Goal: Task Accomplishment & Management: Complete application form

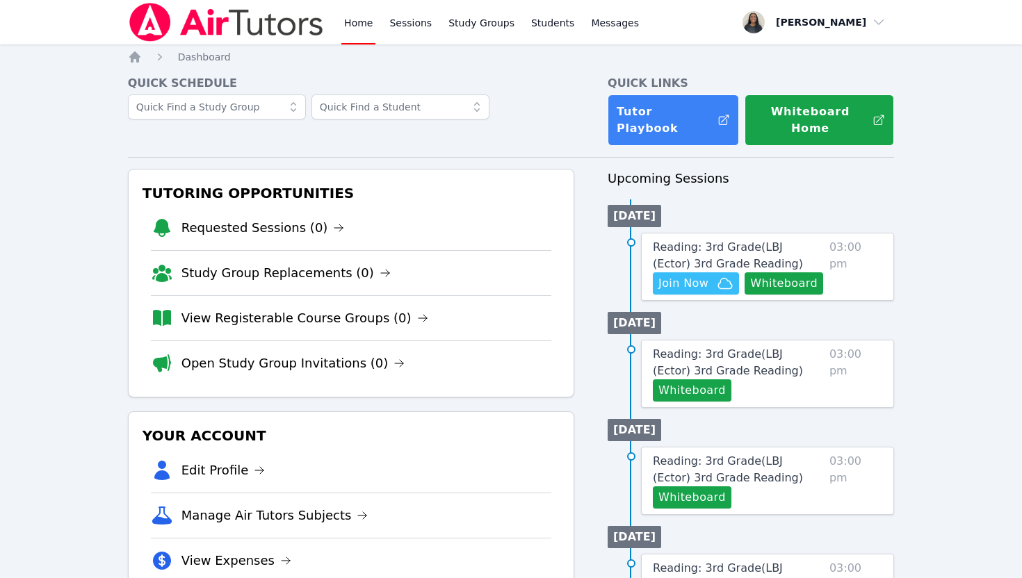
click at [654, 278] on div "Reading: 3rd Grade ( LBJ (Ector) 3rd Grade Reading ) Hidden Join Now Whiteboard…" at bounding box center [767, 267] width 253 height 68
click at [654, 272] on button "Whiteboard" at bounding box center [783, 283] width 79 height 22
click at [654, 240] on span "Reading: 3rd Grade ( LBJ (Ector) 3rd Grade Reading )" at bounding box center [728, 255] width 150 height 30
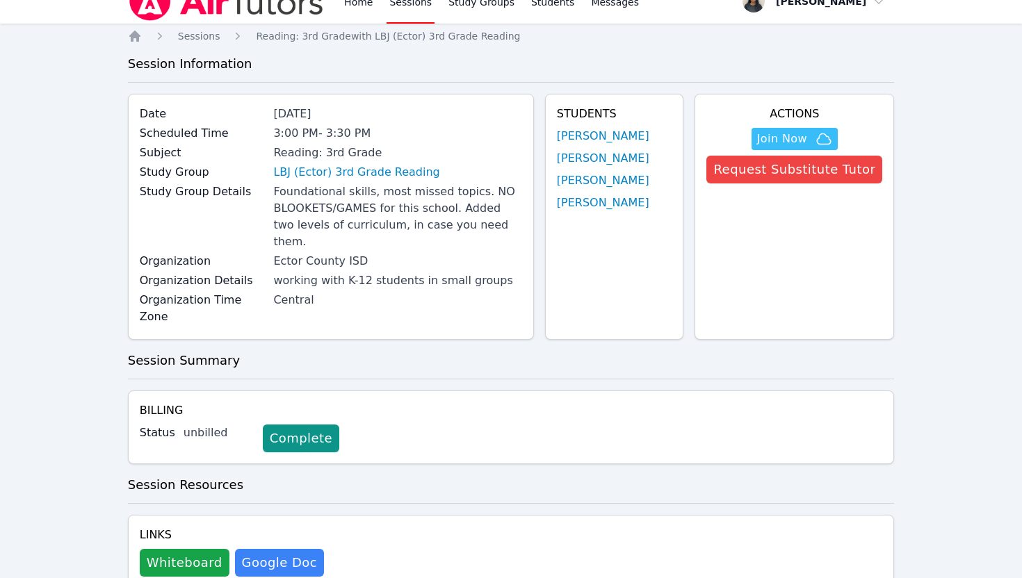
scroll to position [54, 0]
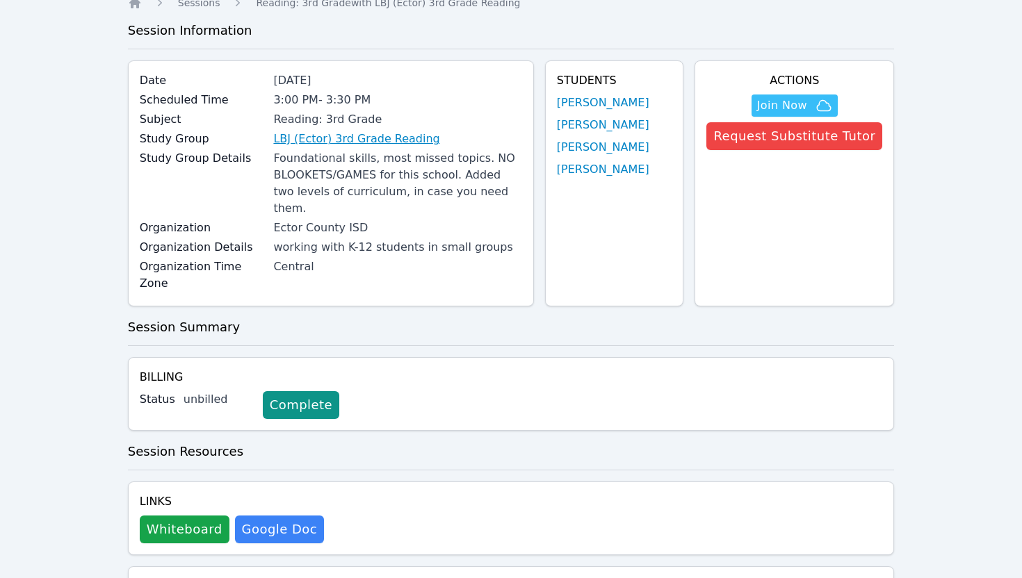
click at [415, 142] on link "LBJ (Ector) 3rd Grade Reading" at bounding box center [356, 139] width 166 height 17
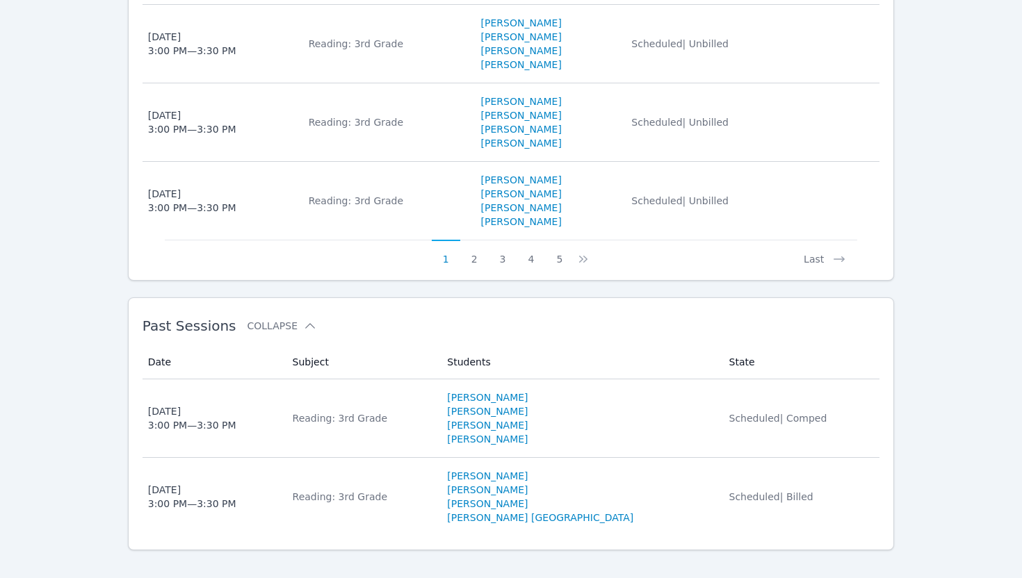
scroll to position [1127, 0]
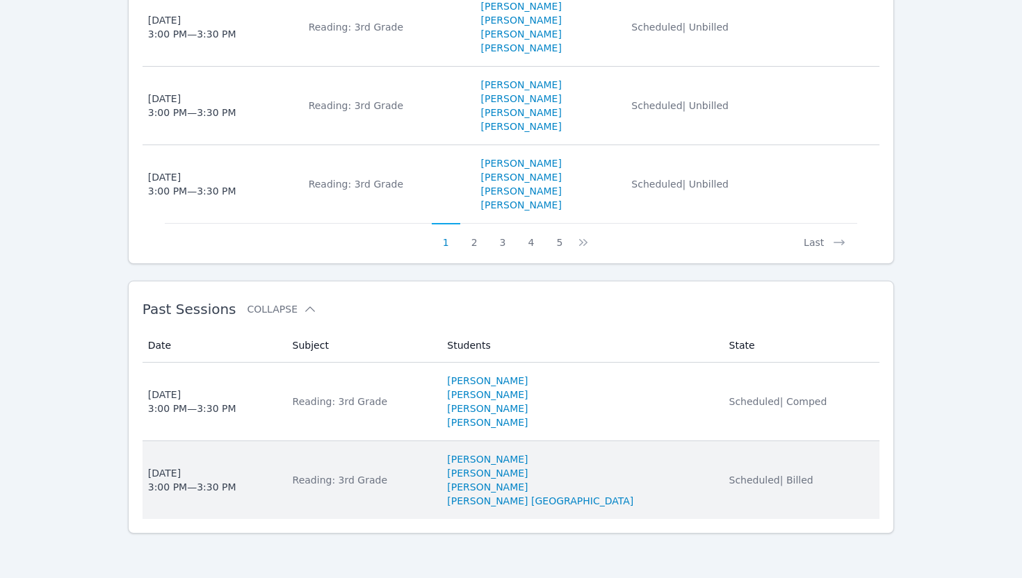
click at [654, 484] on li "[PERSON_NAME]" at bounding box center [579, 487] width 265 height 14
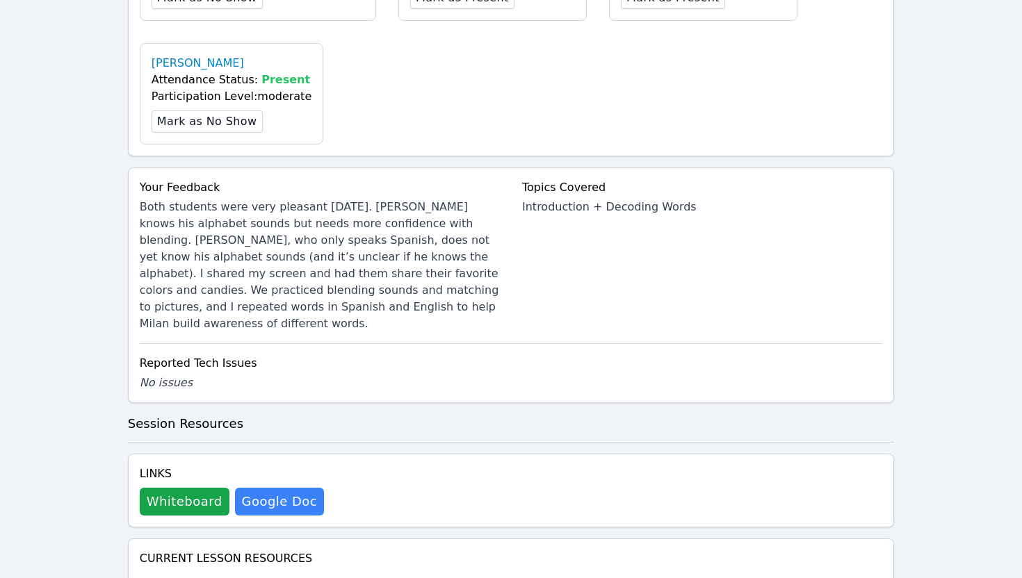
scroll to position [603, 0]
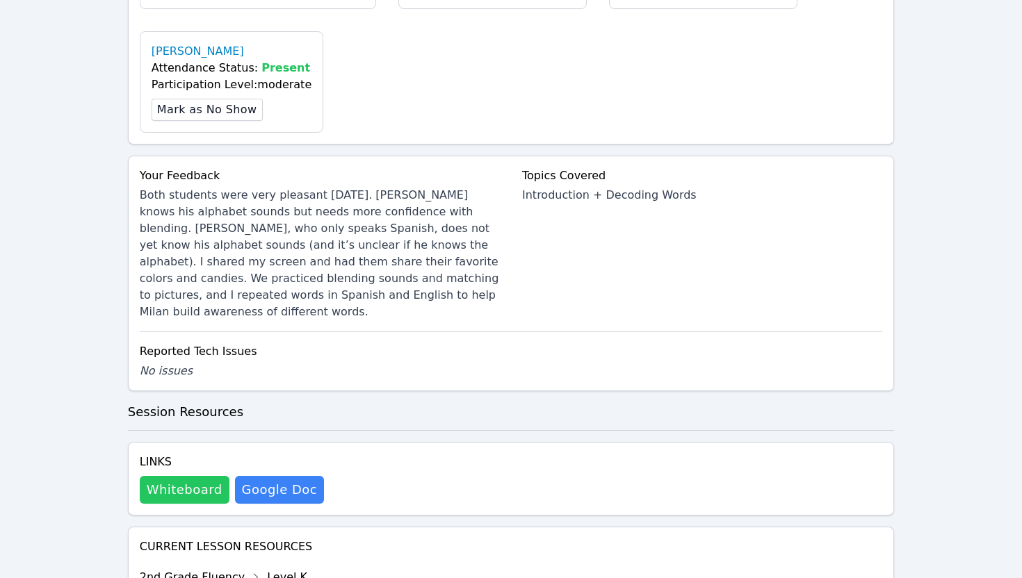
click at [193, 476] on button "Whiteboard" at bounding box center [185, 490] width 90 height 28
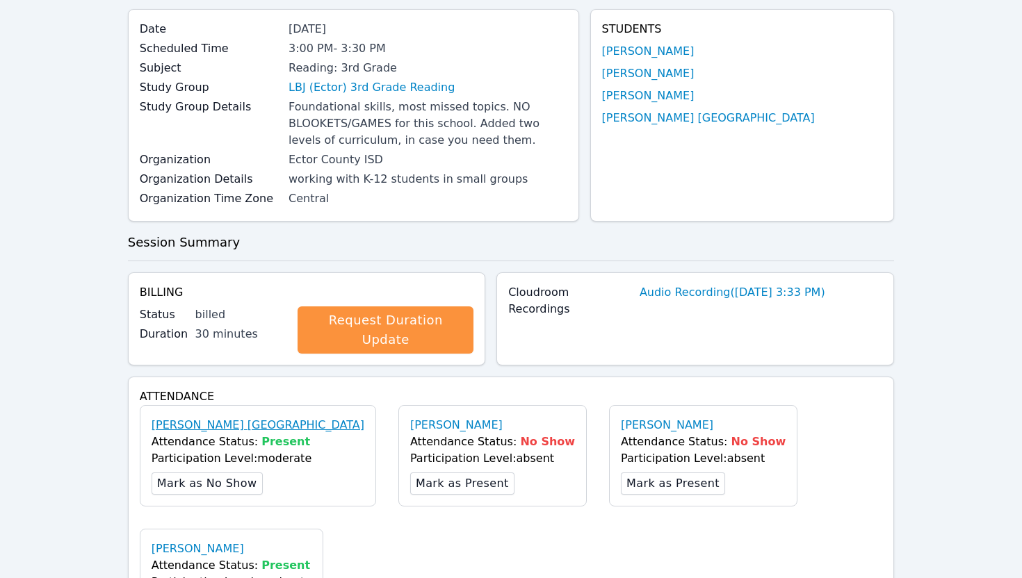
scroll to position [0, 0]
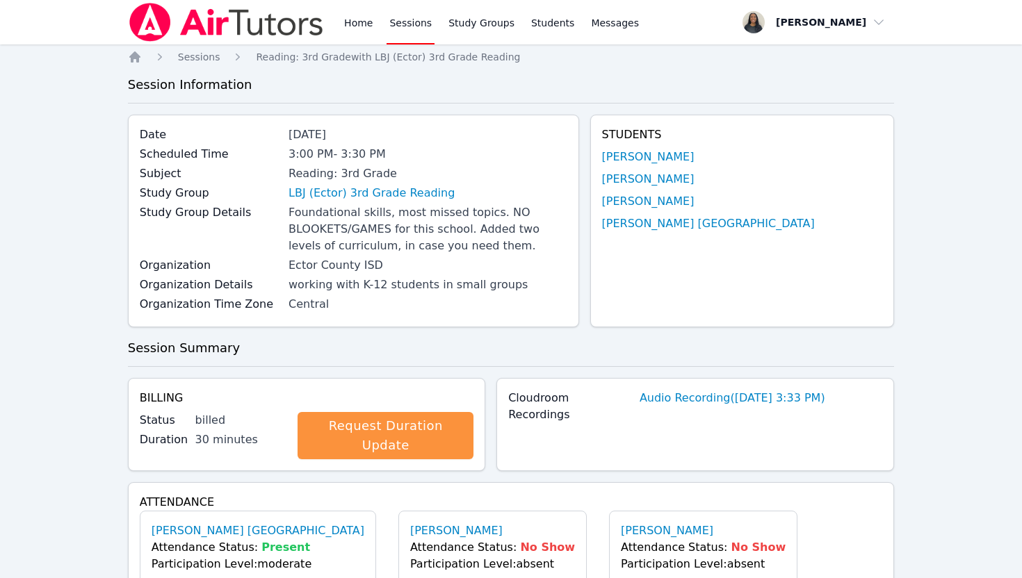
click at [355, 180] on div "Reading: 3rd Grade" at bounding box center [427, 173] width 279 height 17
click at [355, 193] on link "LBJ (Ector) 3rd Grade Reading" at bounding box center [371, 193] width 166 height 17
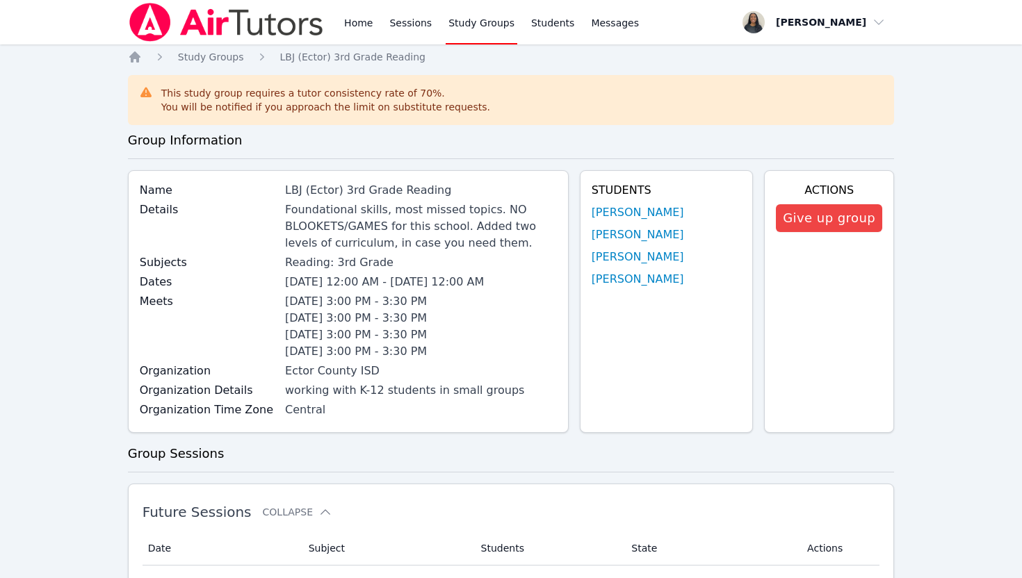
scroll to position [31, 0]
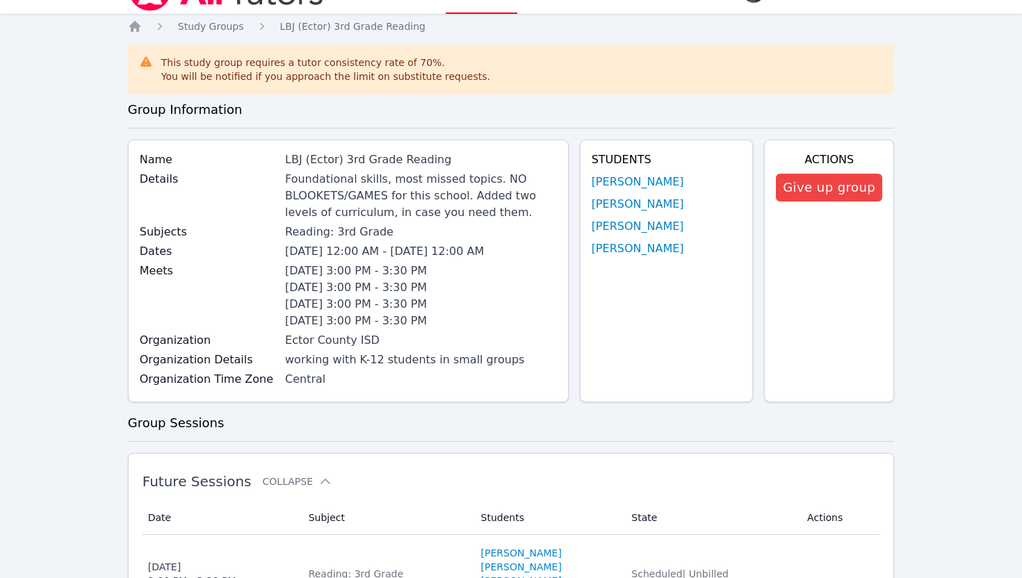
click at [537, 505] on link "RENEE VALENZUELA" at bounding box center [521, 553] width 81 height 14
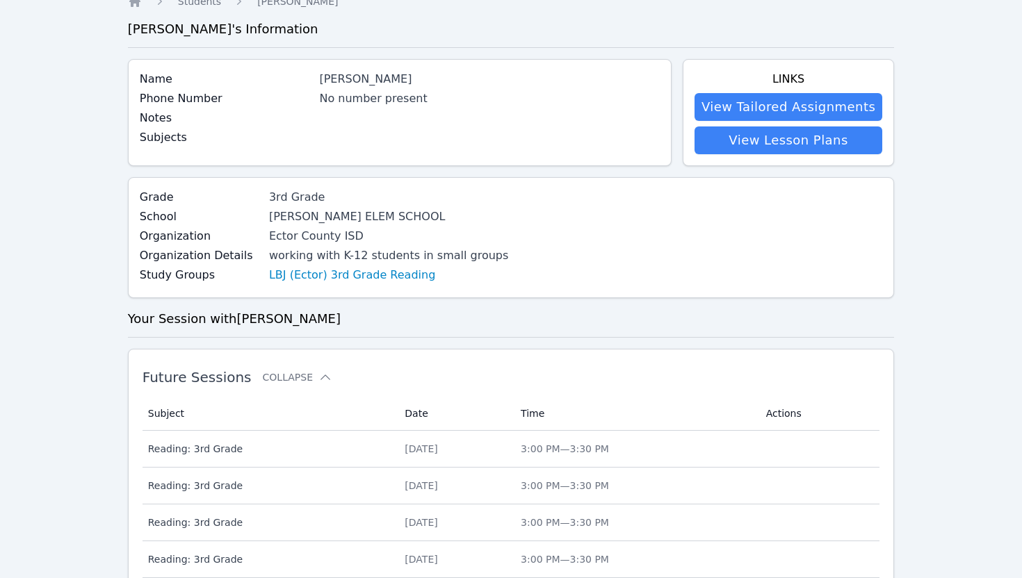
scroll to position [47, 0]
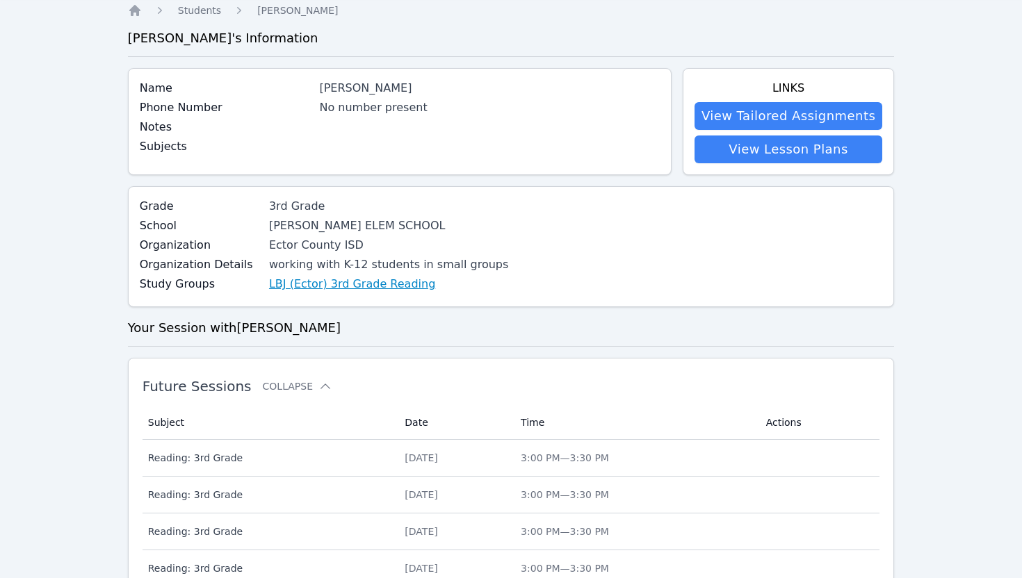
click at [391, 279] on link "LBJ (Ector) 3rd Grade Reading" at bounding box center [352, 284] width 166 height 17
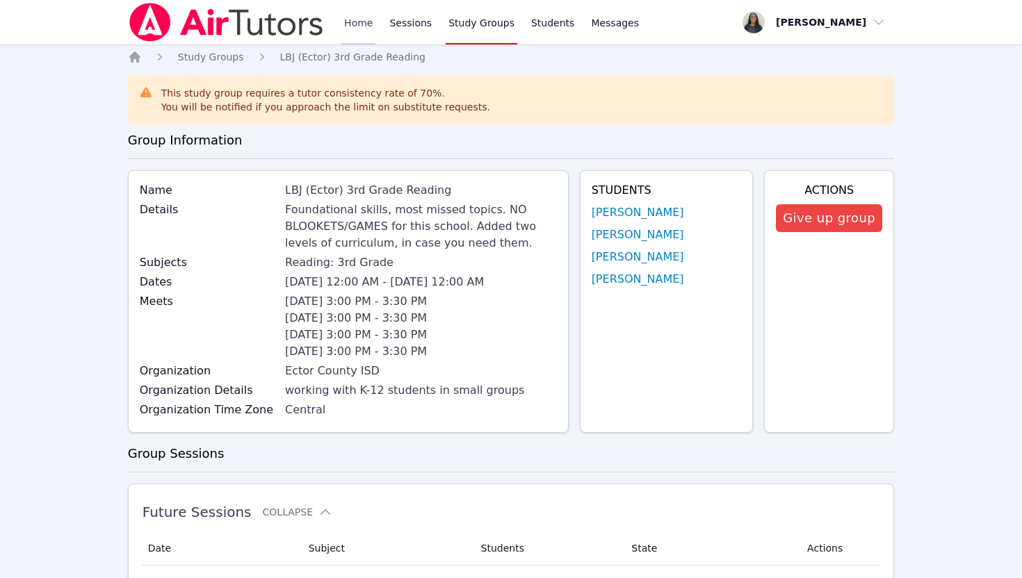
click at [359, 35] on link "Home" at bounding box center [358, 22] width 34 height 44
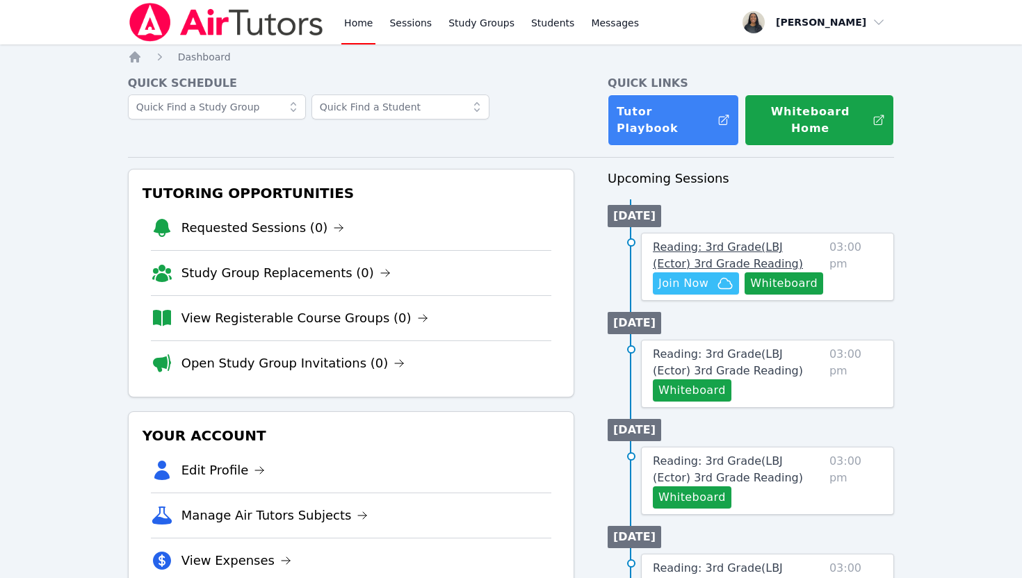
click at [654, 240] on span "Reading: 3rd Grade ( LBJ (Ector) 3rd Grade Reading )" at bounding box center [728, 255] width 150 height 30
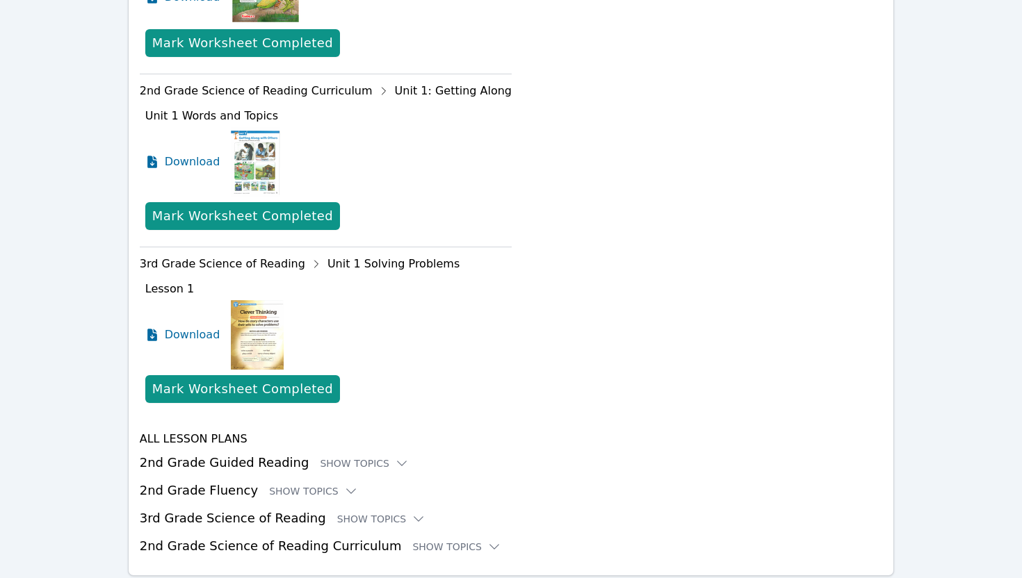
scroll to position [919, 0]
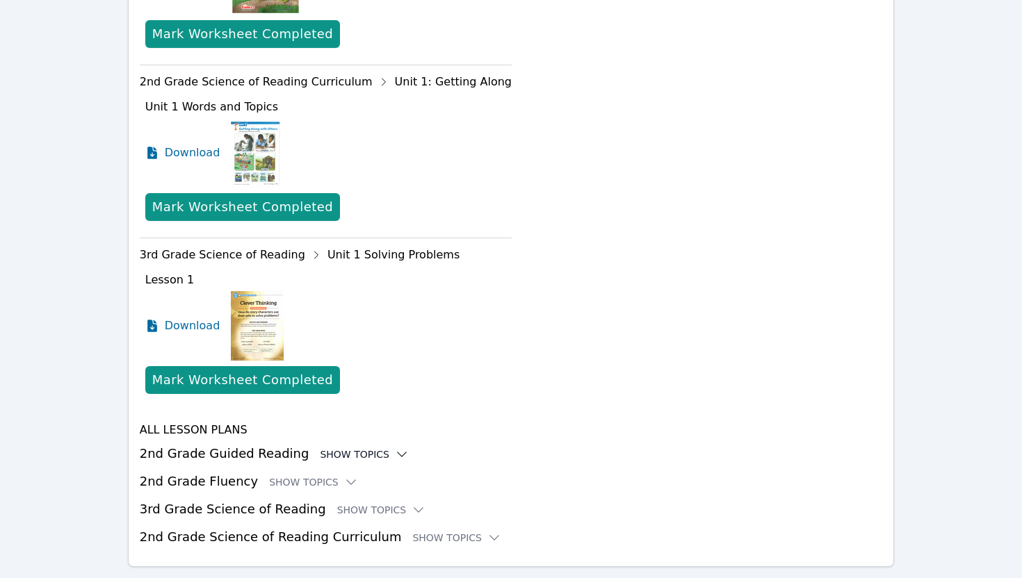
click at [395, 448] on icon at bounding box center [402, 455] width 14 height 14
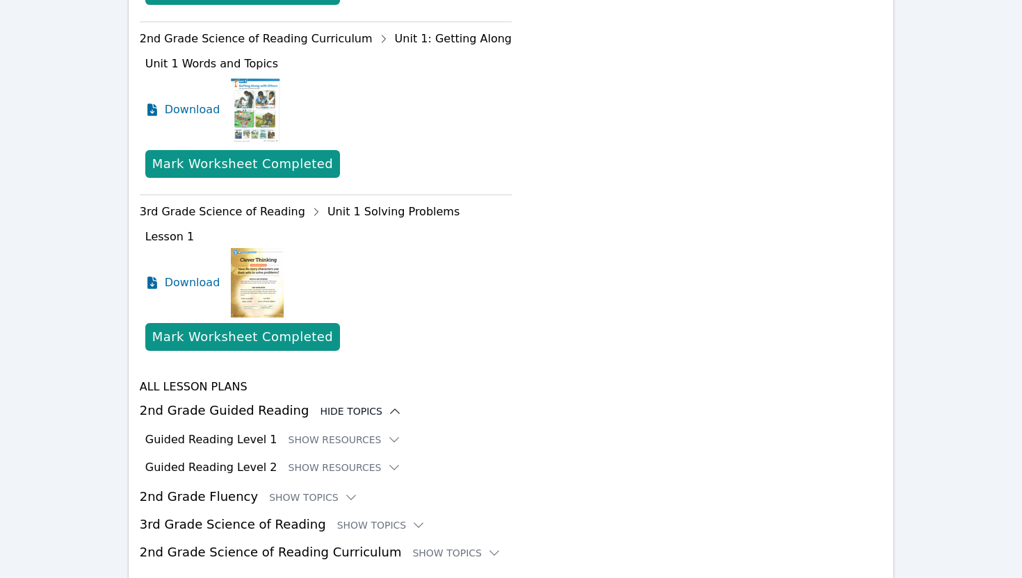
scroll to position [965, 0]
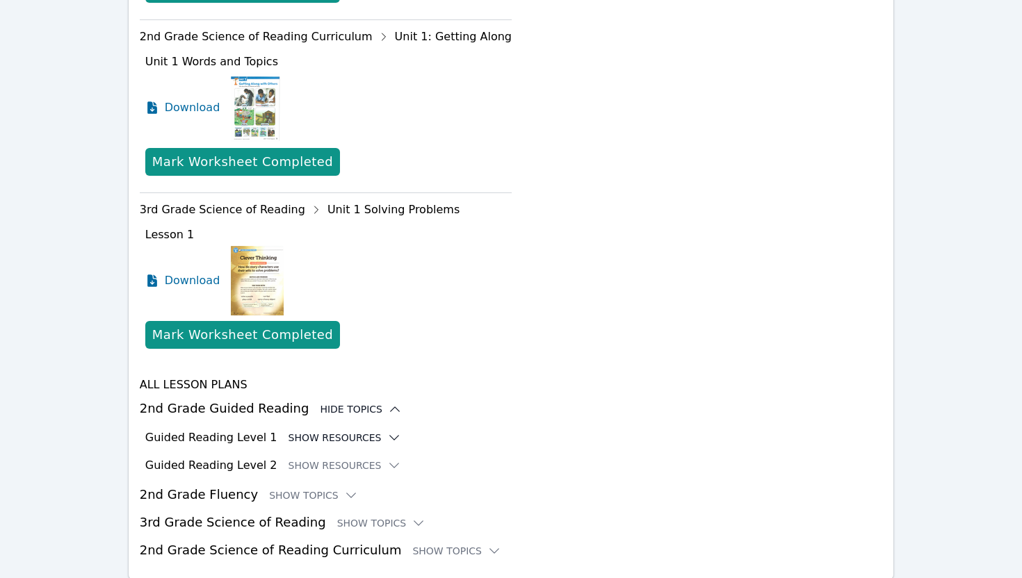
click at [387, 431] on icon at bounding box center [394, 438] width 14 height 14
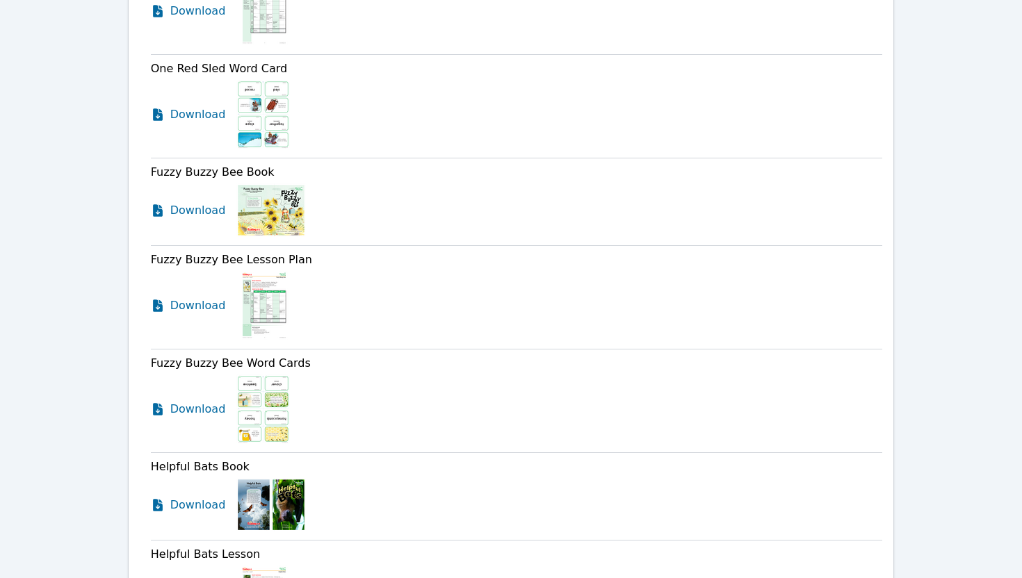
scroll to position [4230, 0]
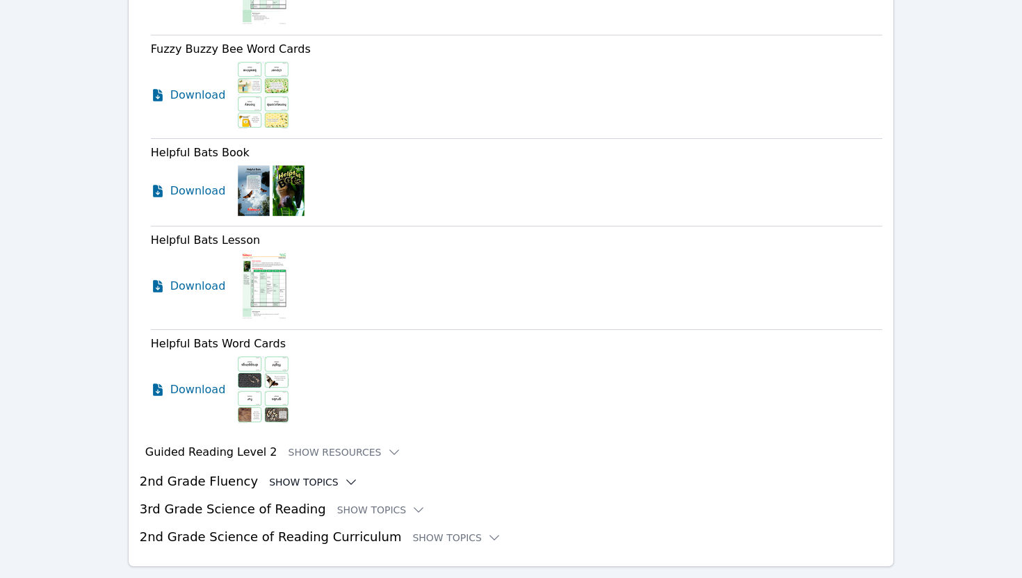
click at [344, 475] on icon at bounding box center [351, 482] width 14 height 14
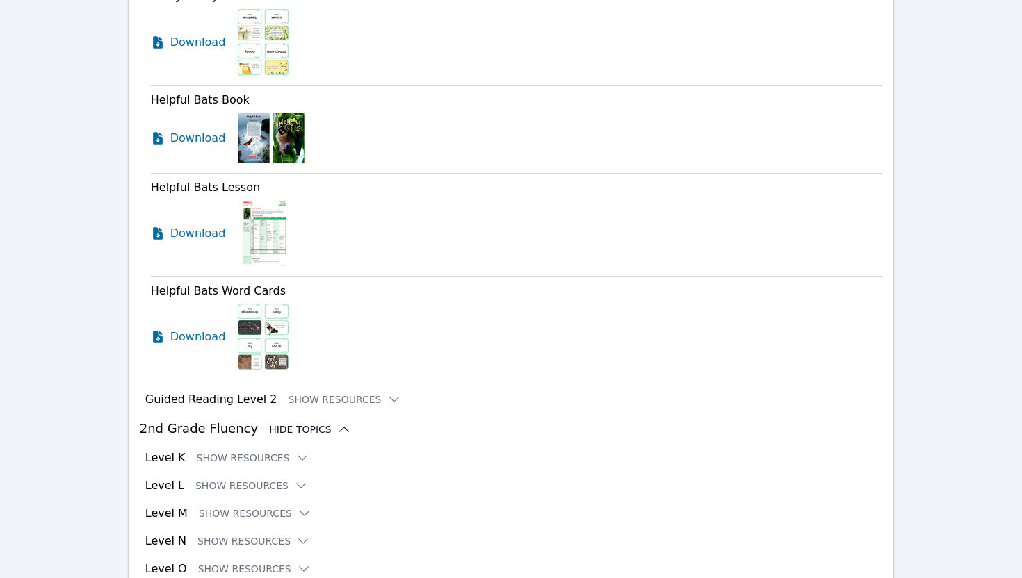
scroll to position [4399, 0]
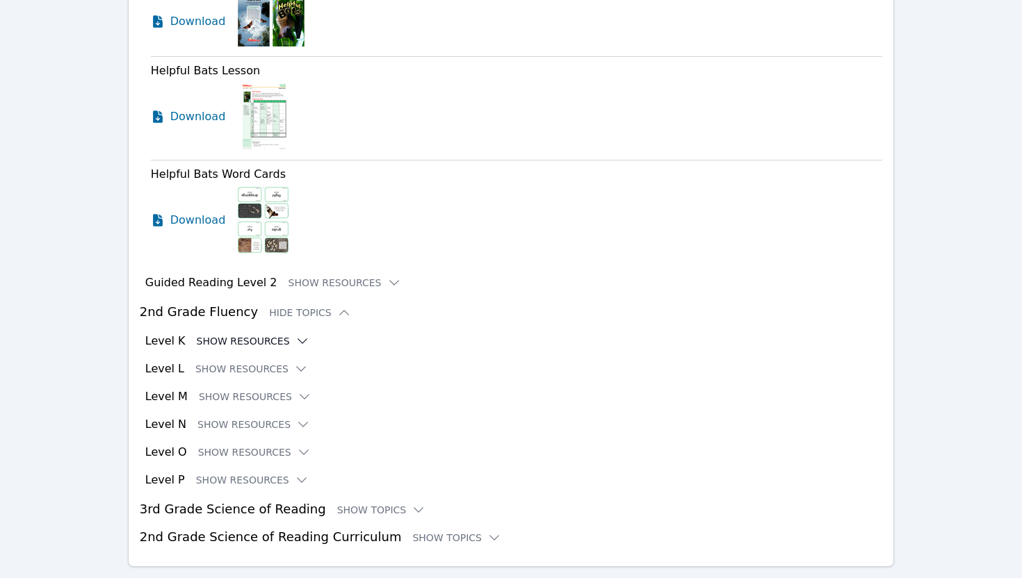
click at [298, 334] on icon at bounding box center [302, 341] width 14 height 14
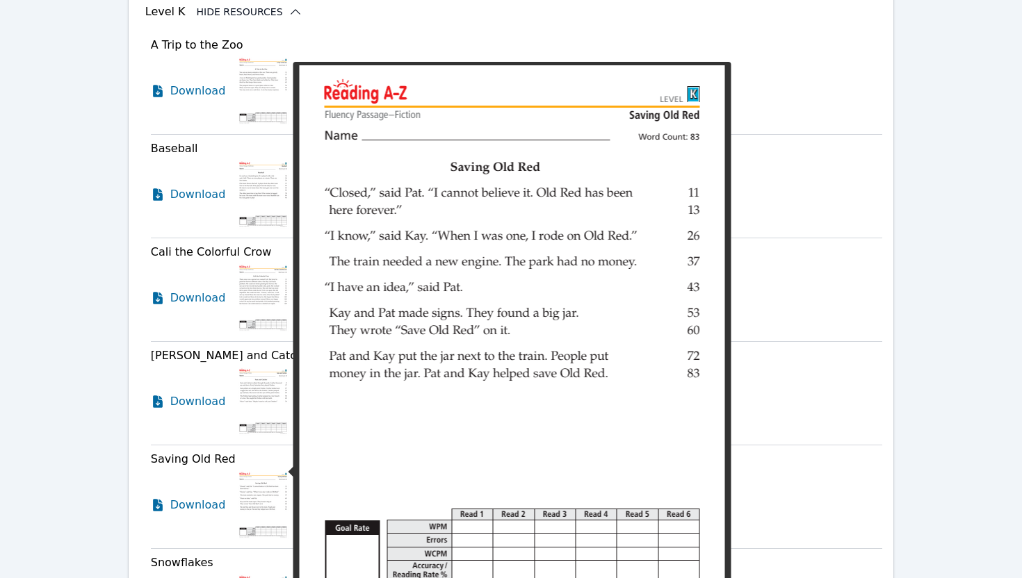
scroll to position [5134, 0]
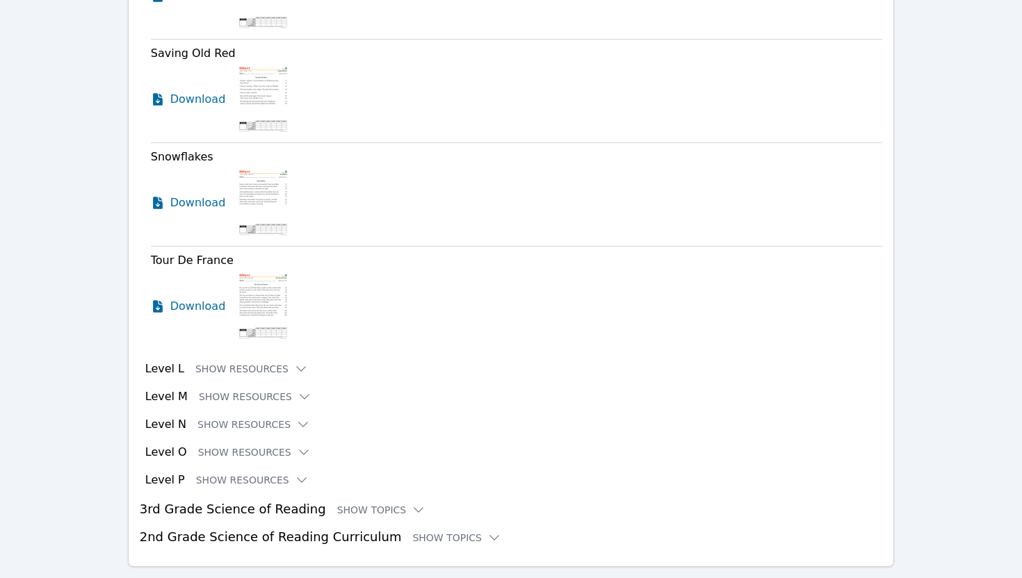
click at [301, 361] on div "Level L Show Resources" at bounding box center [513, 369] width 737 height 17
click at [295, 362] on icon at bounding box center [301, 369] width 14 height 14
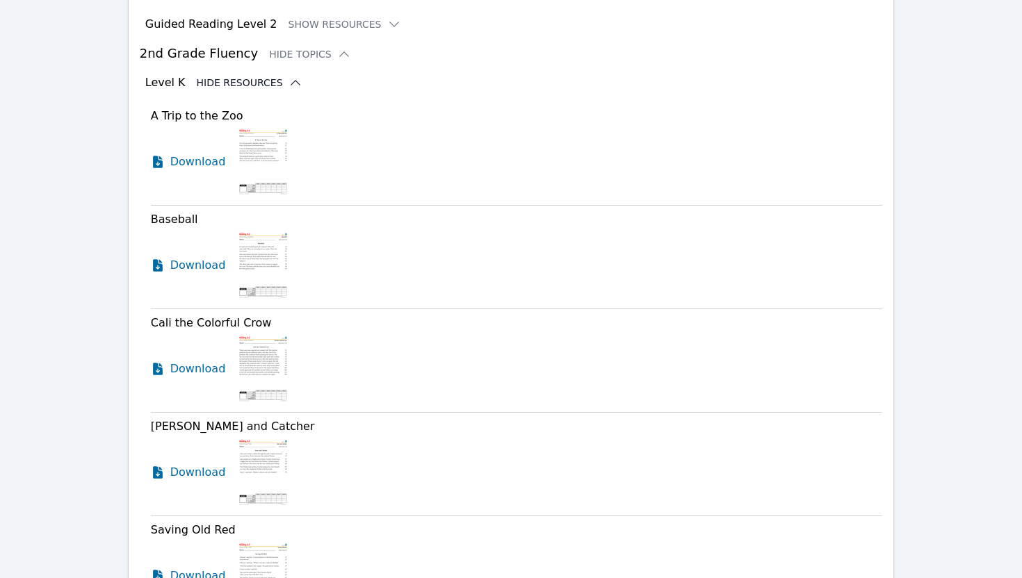
scroll to position [4659, 0]
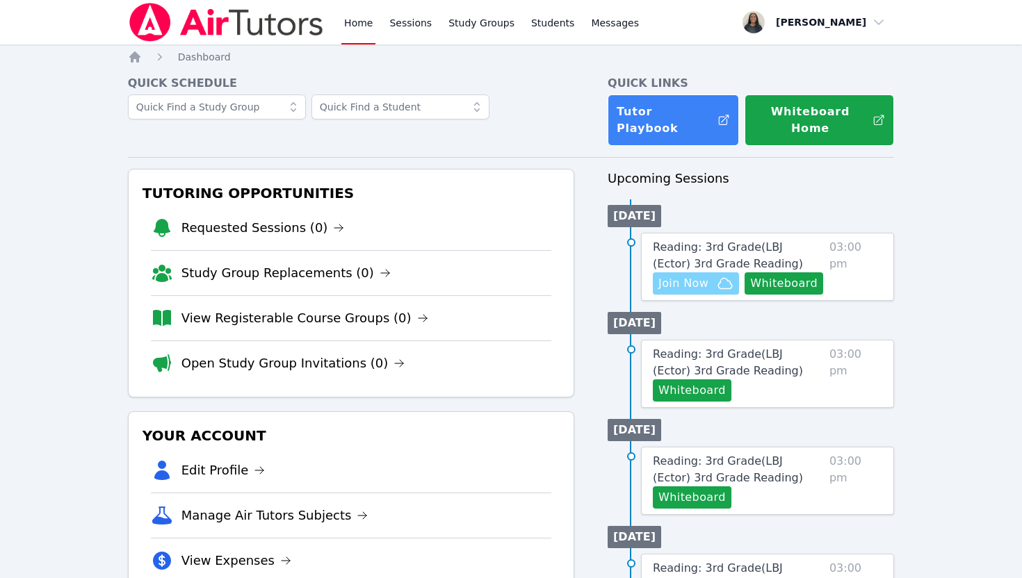
click at [709, 275] on span "Join Now" at bounding box center [695, 283] width 75 height 17
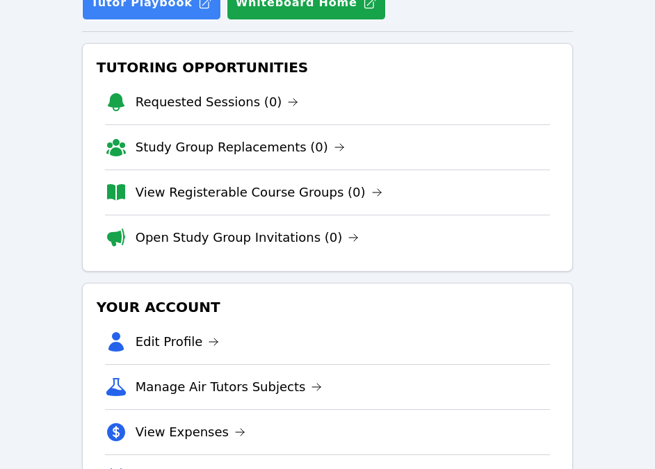
scroll to position [412, 0]
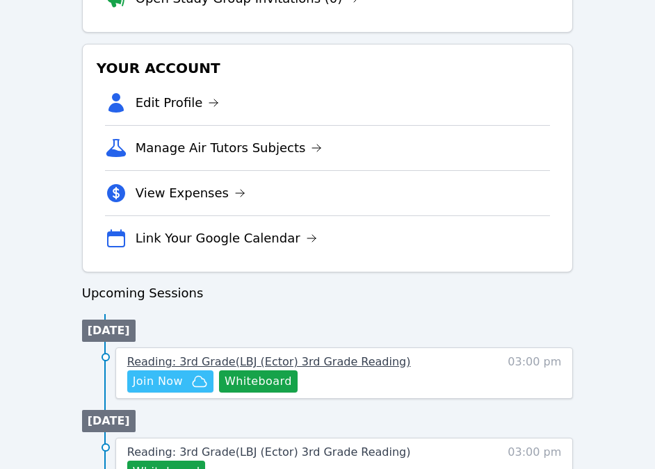
click at [321, 364] on span "Reading: 3rd Grade ( LBJ (Ector) 3rd Grade Reading )" at bounding box center [269, 361] width 284 height 13
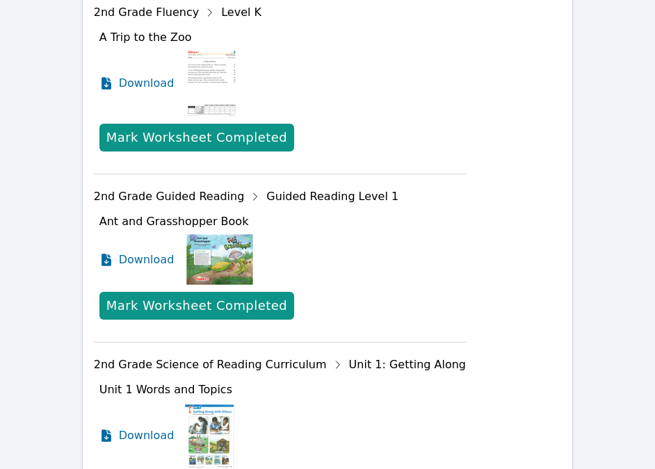
scroll to position [901, 0]
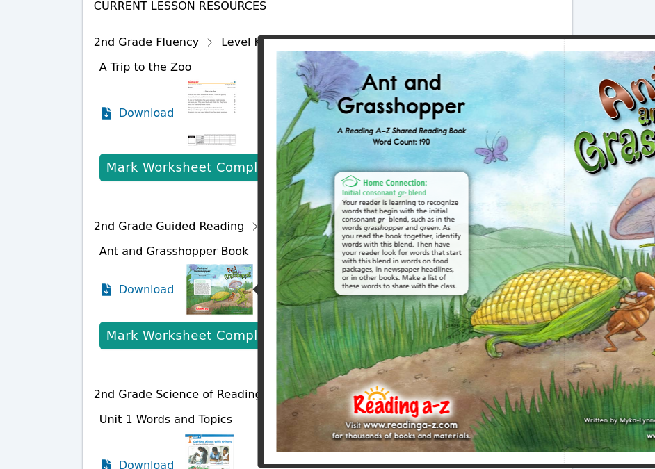
click at [237, 284] on img at bounding box center [219, 290] width 69 height 54
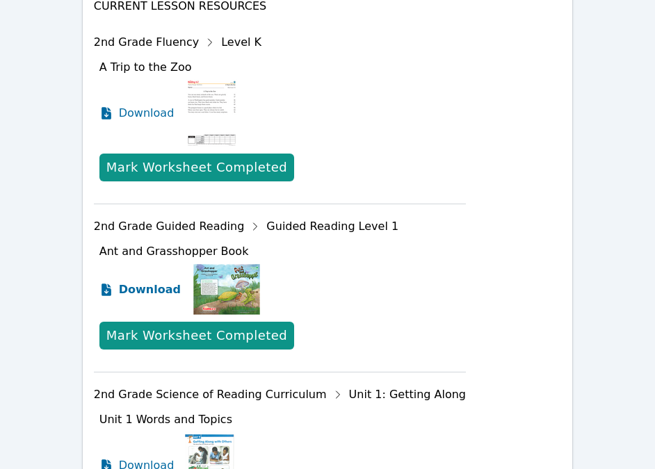
click at [153, 290] on span "Download" at bounding box center [150, 289] width 62 height 17
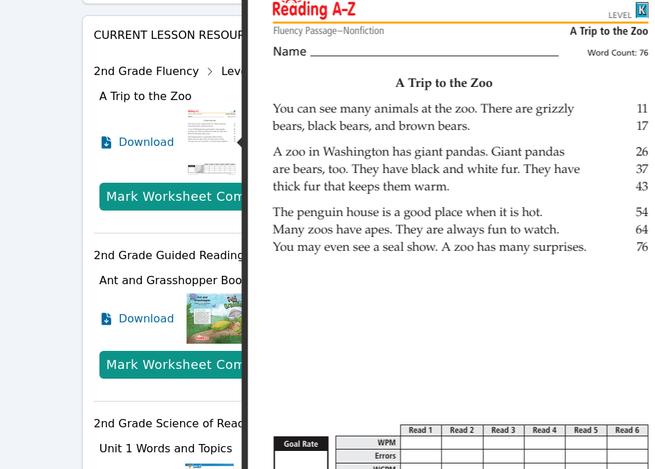
scroll to position [849, 0]
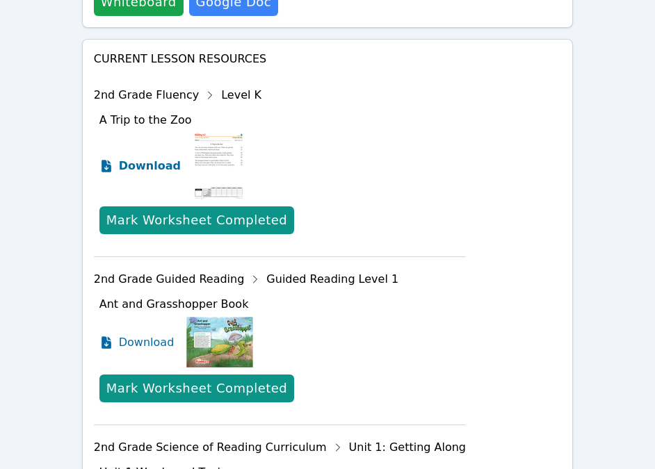
click at [136, 158] on span "Download" at bounding box center [150, 166] width 62 height 17
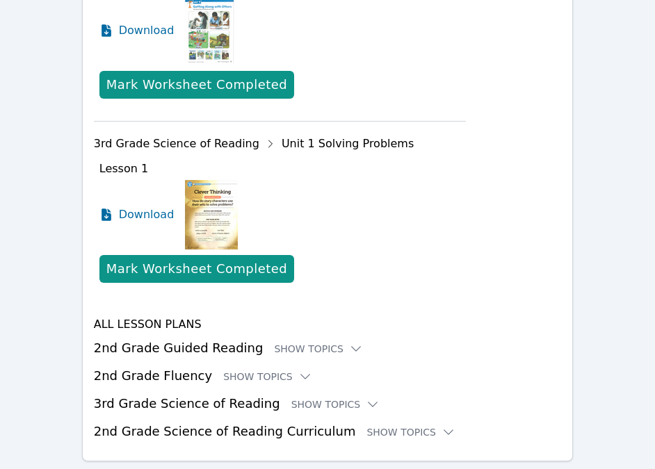
scroll to position [1373, 0]
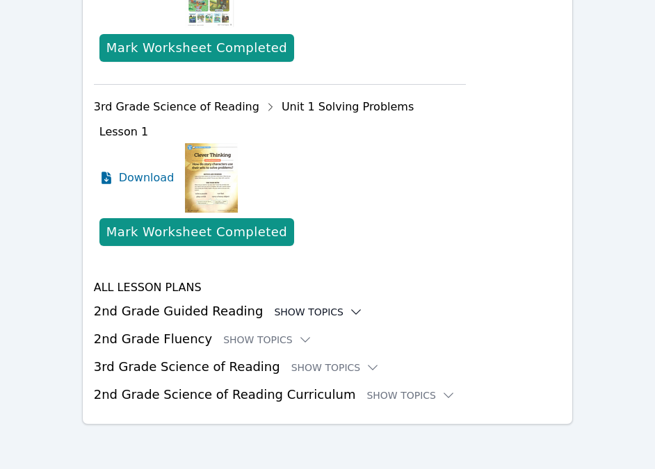
click at [349, 317] on icon at bounding box center [356, 312] width 14 height 14
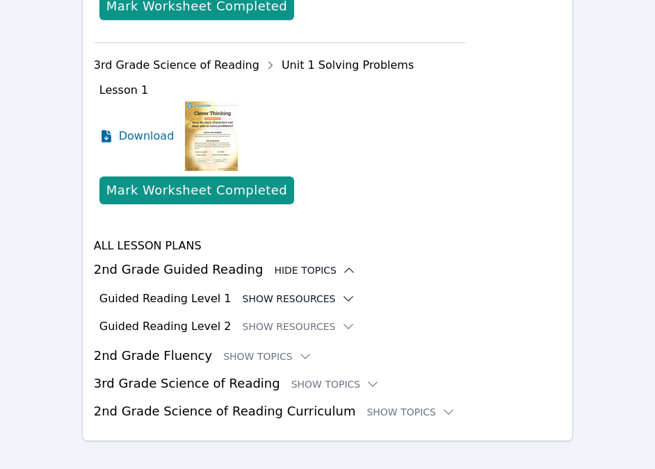
scroll to position [1420, 0]
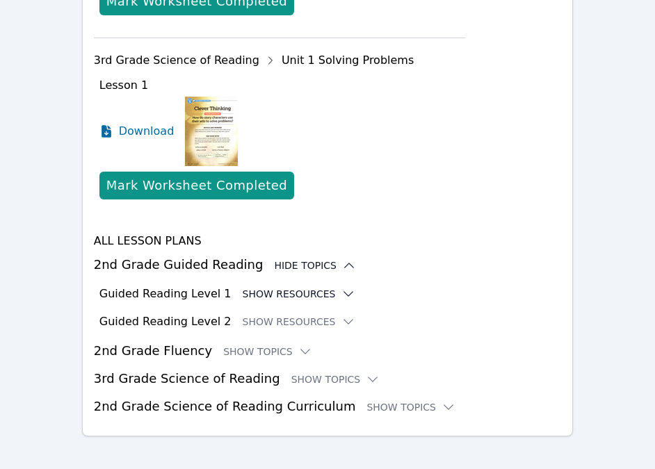
click at [282, 293] on button "Show Resources" at bounding box center [299, 294] width 113 height 14
click at [341, 293] on icon at bounding box center [348, 294] width 14 height 14
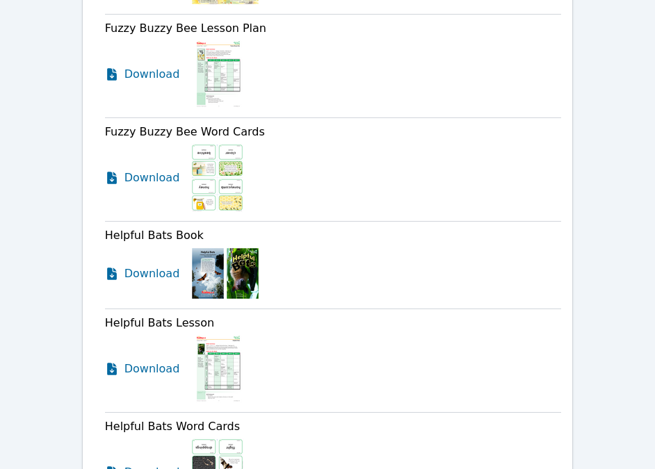
scroll to position [4683, 0]
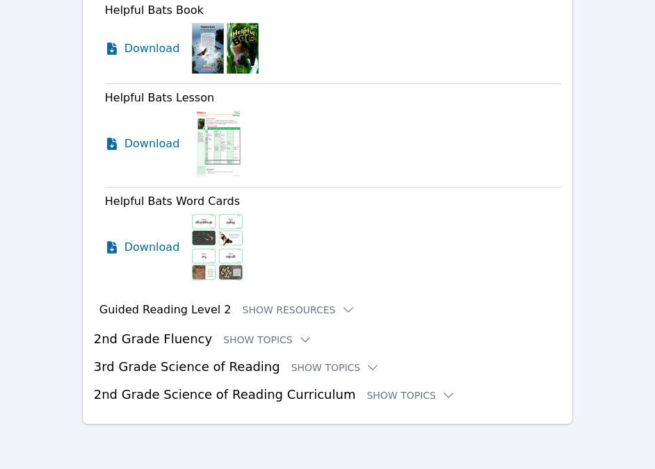
click at [300, 338] on h3 "2nd Grade Fluency Show Topics" at bounding box center [328, 338] width 468 height 19
click at [300, 338] on icon at bounding box center [304, 340] width 9 height 4
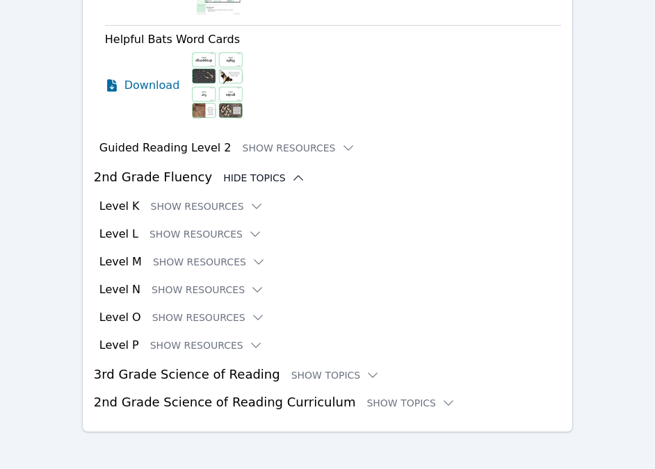
scroll to position [4853, 0]
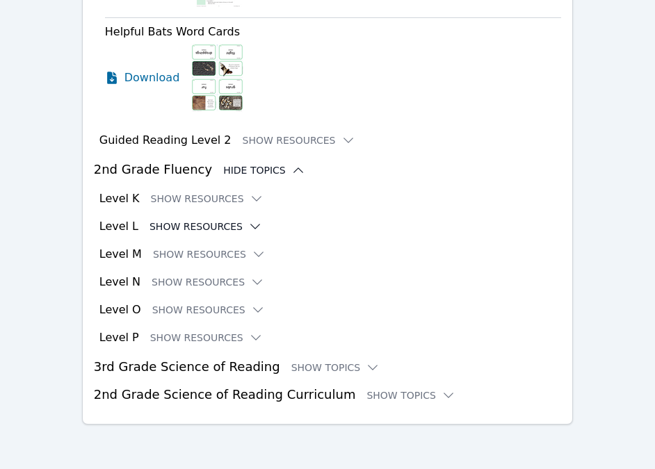
click at [248, 225] on icon at bounding box center [255, 227] width 14 height 14
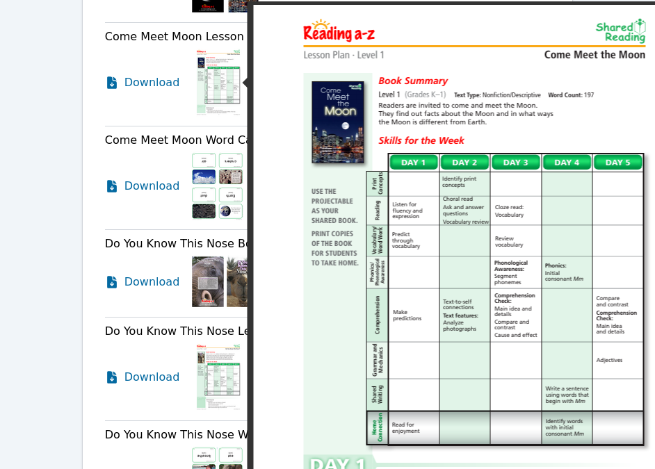
scroll to position [2681, 0]
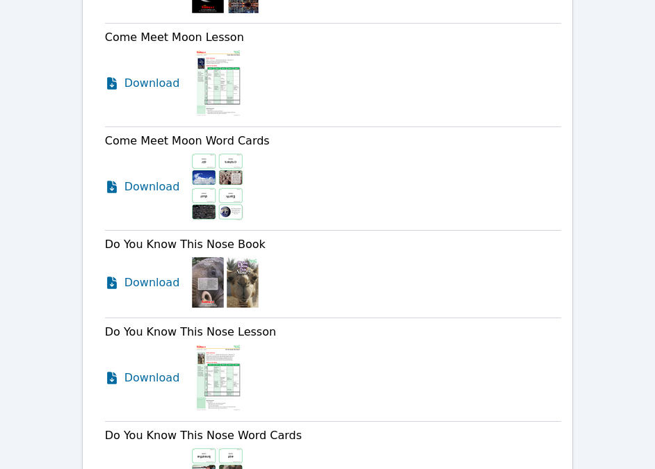
click at [222, 177] on img at bounding box center [217, 186] width 54 height 69
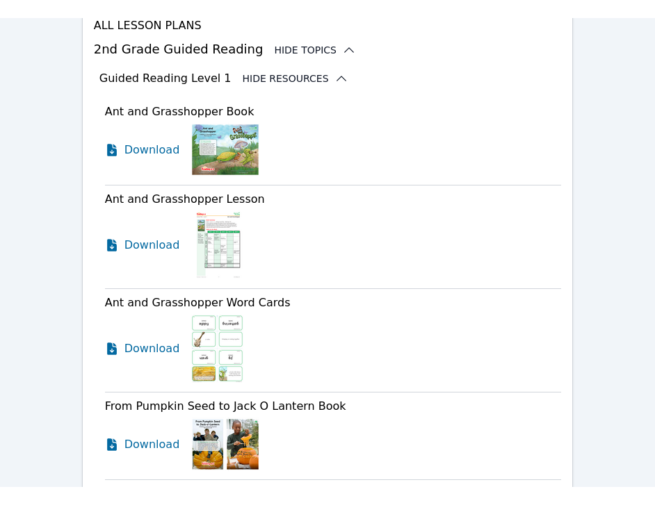
scroll to position [1669, 0]
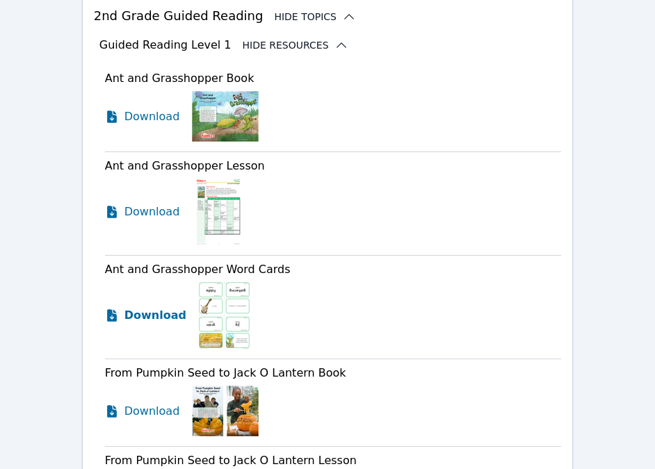
click at [113, 320] on icon at bounding box center [112, 315] width 10 height 13
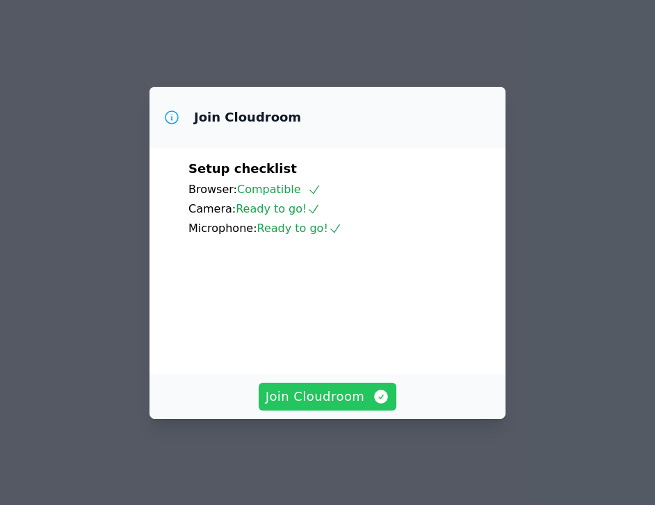
click at [338, 411] on button "Join Cloudroom" at bounding box center [328, 397] width 138 height 28
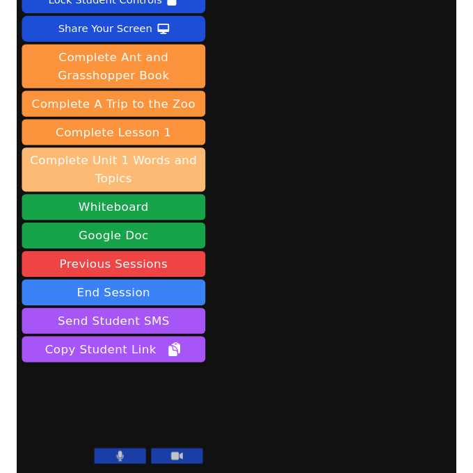
scroll to position [65, 0]
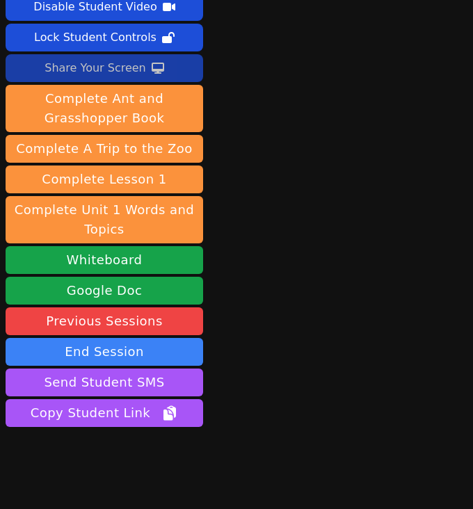
click at [138, 73] on div "Share Your Screen" at bounding box center [94, 68] width 101 height 22
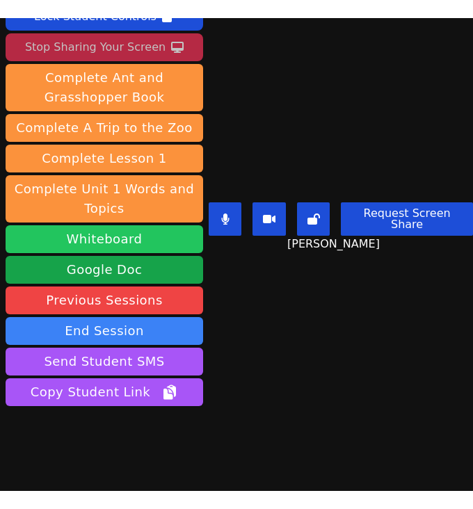
scroll to position [0, 0]
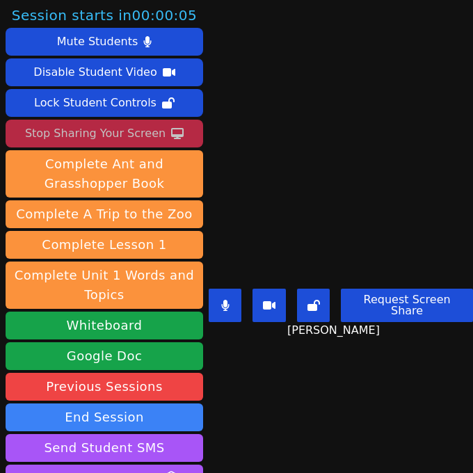
click at [111, 132] on div "Stop Sharing Your Screen" at bounding box center [95, 133] width 140 height 22
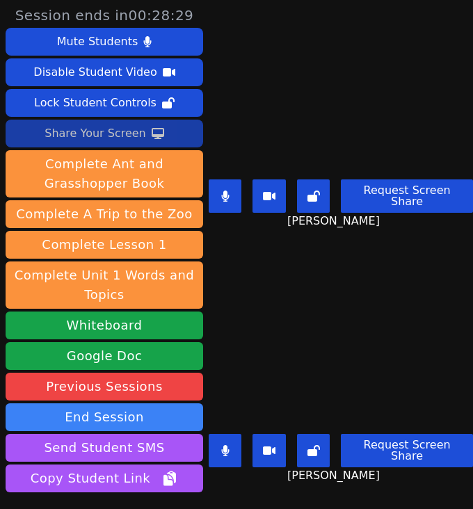
click at [272, 256] on div "[PERSON_NAME] Request Screen Share [PERSON_NAME]" at bounding box center [340, 381] width 264 height 254
click at [272, 259] on div "[PERSON_NAME] Request Screen Share [PERSON_NAME]" at bounding box center [340, 381] width 264 height 254
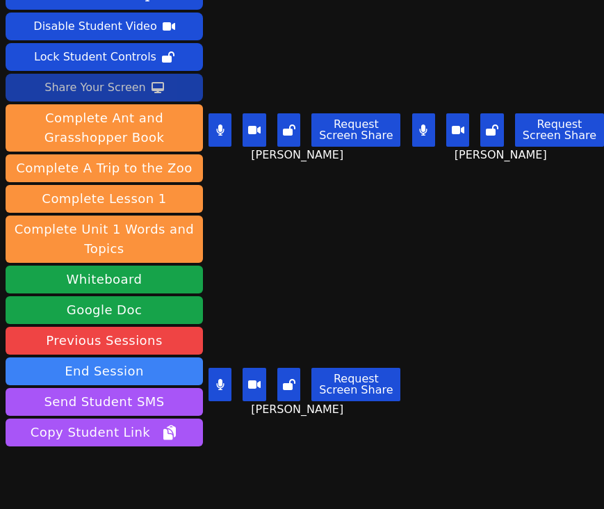
scroll to position [44, 0]
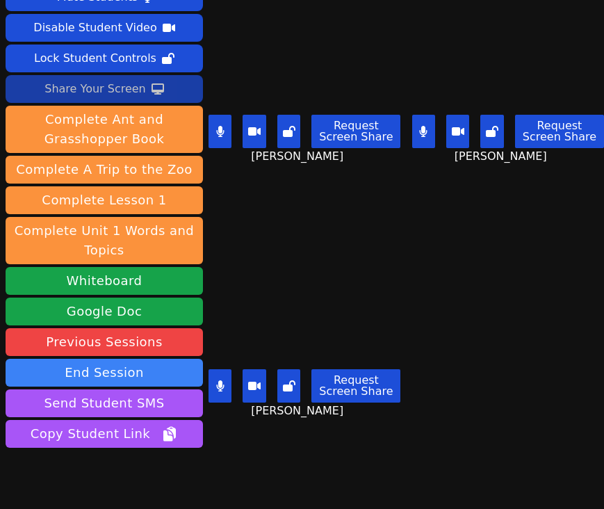
click at [422, 131] on icon at bounding box center [423, 131] width 8 height 11
click at [225, 145] on button at bounding box center [219, 131] width 23 height 33
click at [223, 394] on button at bounding box center [219, 385] width 23 height 33
click at [428, 138] on button at bounding box center [423, 131] width 23 height 33
click at [423, 142] on button at bounding box center [423, 131] width 23 height 33
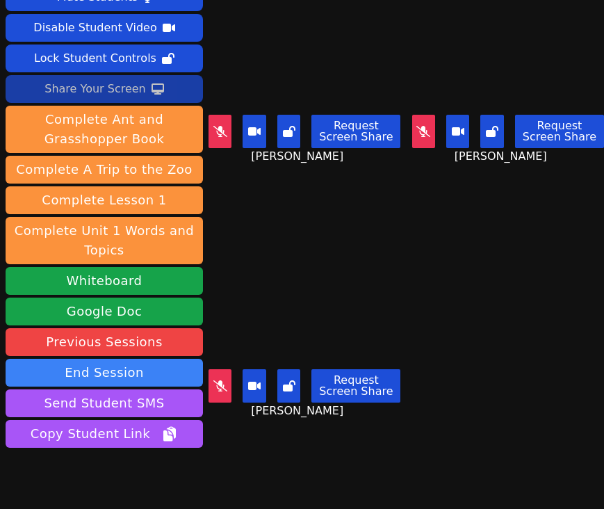
click at [423, 142] on button at bounding box center [423, 131] width 23 height 33
click at [432, 129] on button at bounding box center [423, 131] width 23 height 33
click at [500, 384] on main "[PERSON_NAME] Request Screen Share [PERSON_NAME] [PERSON_NAME] Request Screen S…" at bounding box center [405, 210] width 395 height 509
click at [436, 135] on div "Request Screen Share" at bounding box center [508, 131] width 193 height 33
click at [424, 135] on icon at bounding box center [424, 131] width 8 height 11
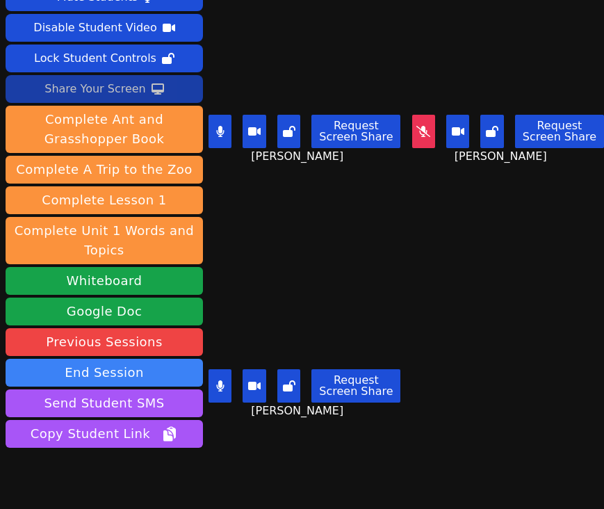
click at [224, 122] on button at bounding box center [219, 131] width 23 height 33
click at [220, 391] on icon at bounding box center [220, 385] width 8 height 11
click at [428, 130] on icon at bounding box center [423, 131] width 14 height 11
click at [421, 136] on icon at bounding box center [423, 131] width 8 height 11
click at [218, 132] on icon at bounding box center [220, 131] width 8 height 11
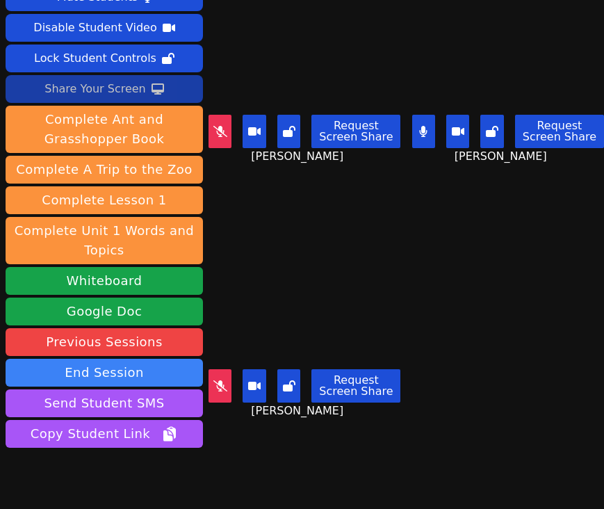
click at [422, 131] on icon at bounding box center [423, 131] width 8 height 11
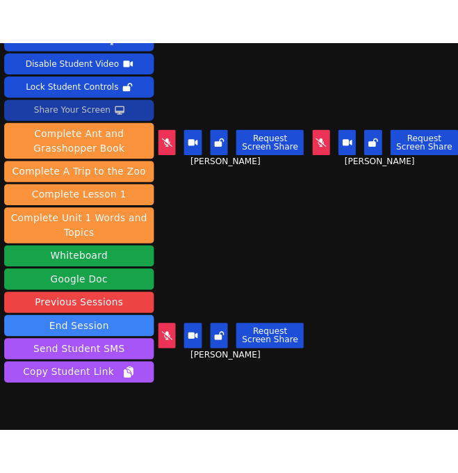
scroll to position [0, 0]
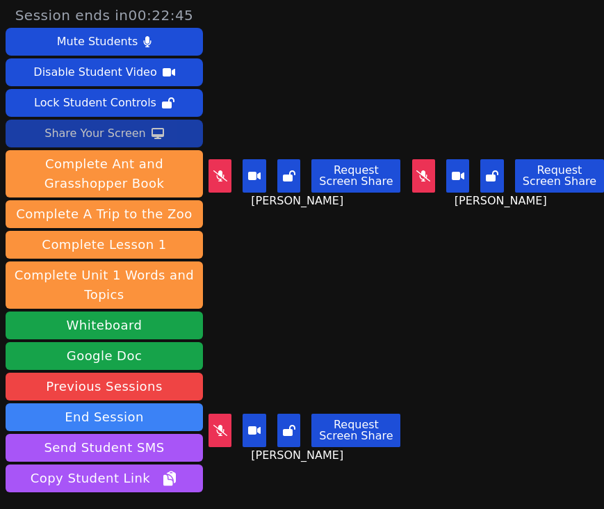
click at [101, 138] on div "Share Your Screen" at bounding box center [94, 133] width 101 height 22
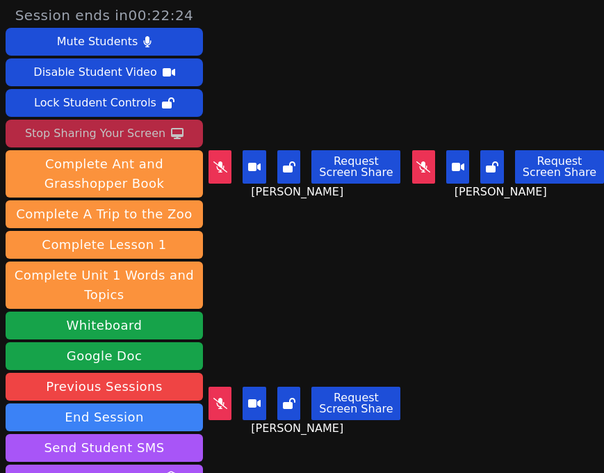
click at [220, 405] on icon at bounding box center [220, 403] width 14 height 11
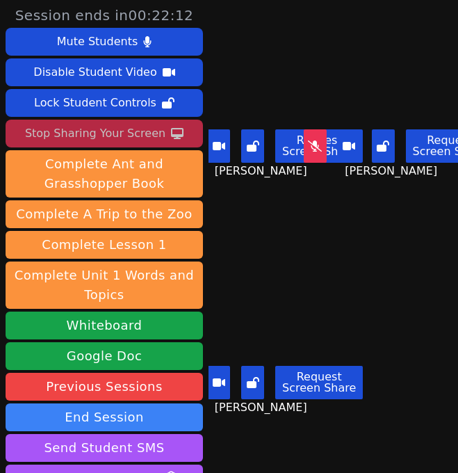
click at [224, 389] on button at bounding box center [218, 382] width 23 height 33
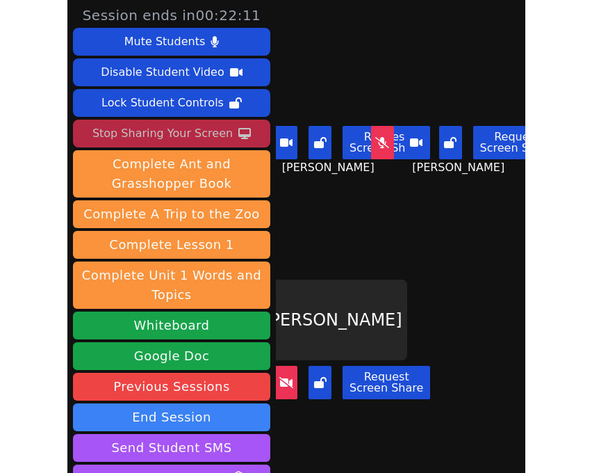
scroll to position [1, 0]
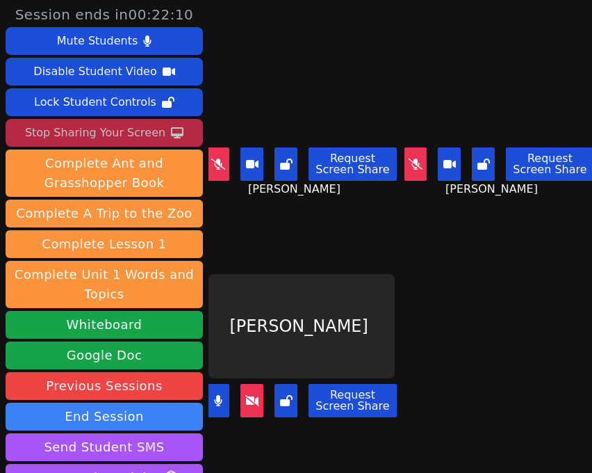
click at [211, 167] on button at bounding box center [218, 163] width 23 height 33
click at [218, 400] on icon at bounding box center [218, 400] width 8 height 11
click at [258, 400] on icon at bounding box center [252, 400] width 14 height 11
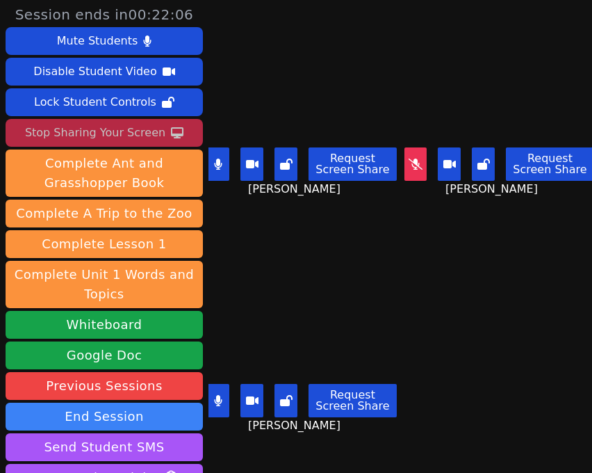
click at [224, 401] on button at bounding box center [218, 400] width 23 height 33
click at [216, 159] on icon at bounding box center [218, 163] width 8 height 11
click at [417, 161] on icon at bounding box center [416, 163] width 14 height 11
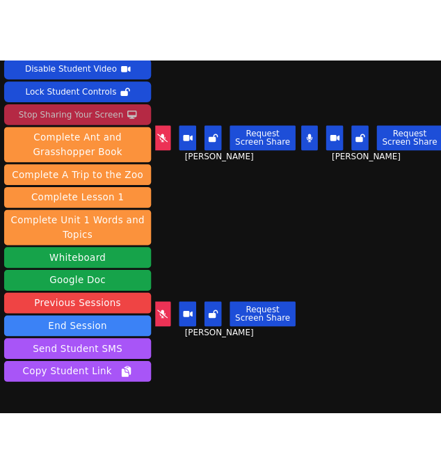
scroll to position [0, 0]
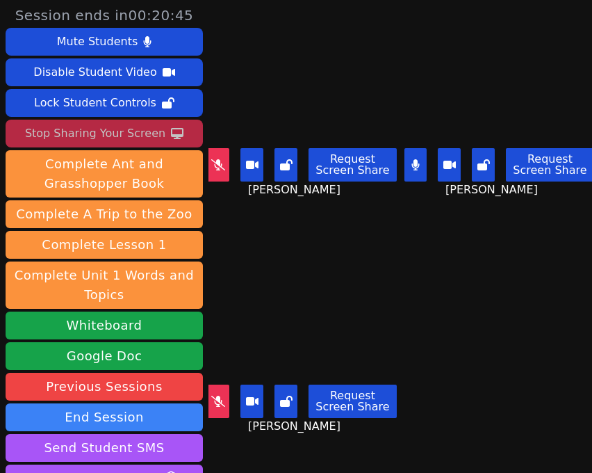
click at [226, 411] on button at bounding box center [218, 400] width 23 height 33
click at [233, 414] on div "Request Screen Share" at bounding box center [302, 400] width 190 height 33
click at [223, 414] on button at bounding box center [218, 400] width 23 height 33
click at [222, 167] on icon at bounding box center [218, 164] width 14 height 11
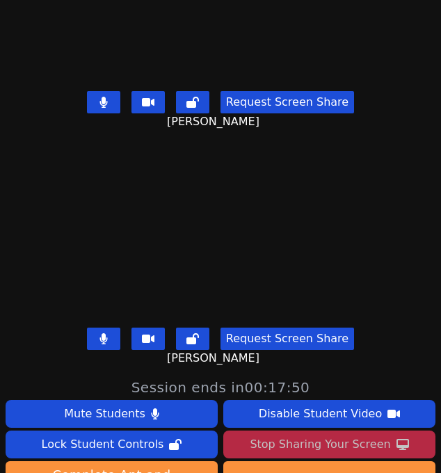
scroll to position [133, 0]
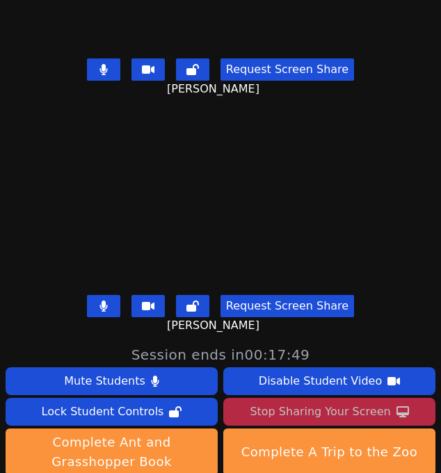
click at [101, 309] on button at bounding box center [103, 306] width 33 height 22
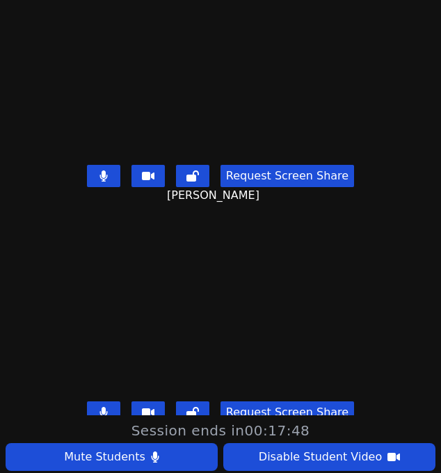
scroll to position [0, 0]
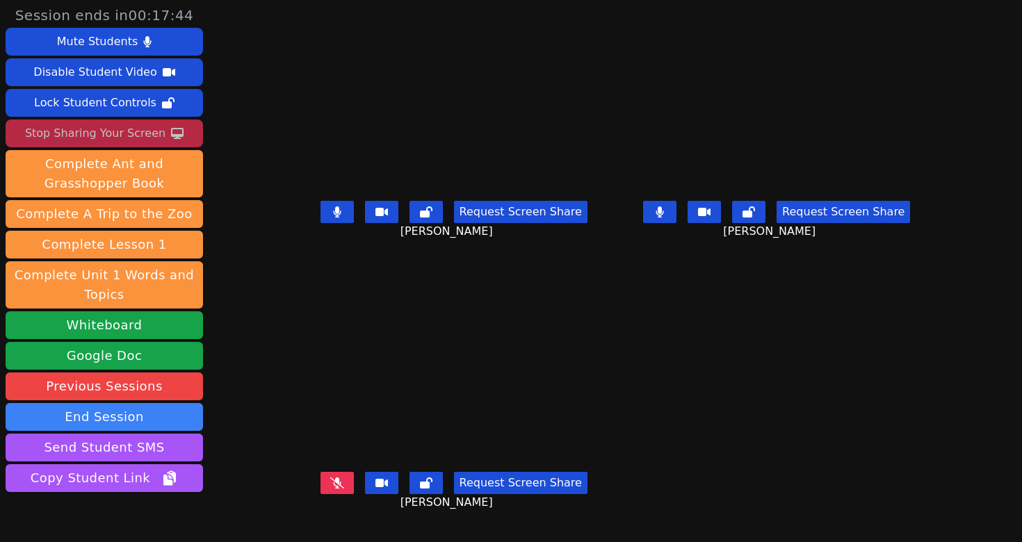
click at [333, 218] on icon at bounding box center [337, 211] width 8 height 11
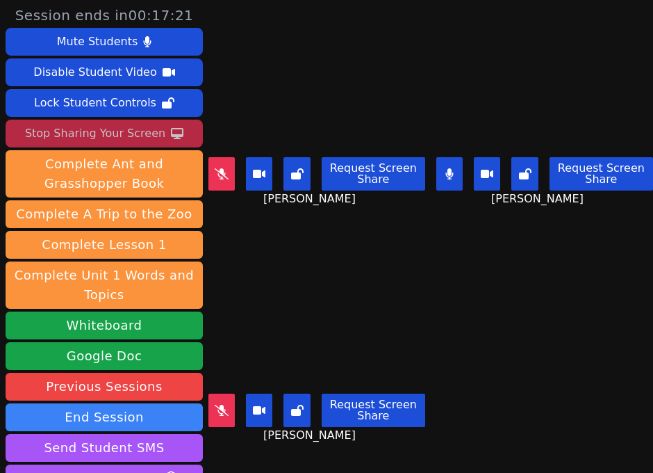
click at [220, 179] on button at bounding box center [221, 173] width 26 height 33
click at [229, 404] on icon at bounding box center [222, 409] width 14 height 11
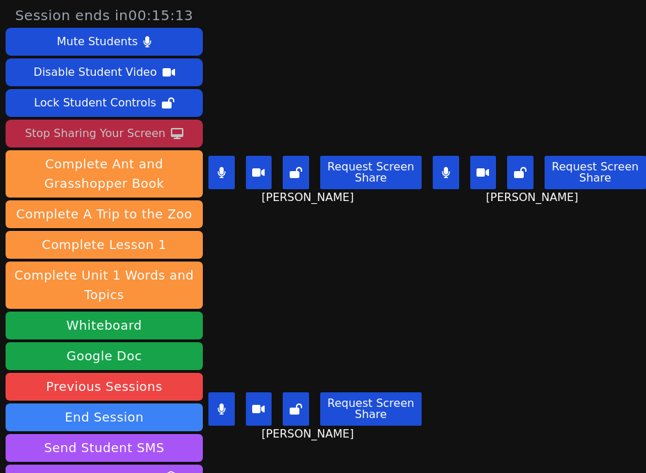
click at [451, 176] on button at bounding box center [446, 172] width 26 height 33
click at [224, 178] on button at bounding box center [221, 172] width 26 height 33
click at [644, 98] on video at bounding box center [539, 91] width 213 height 120
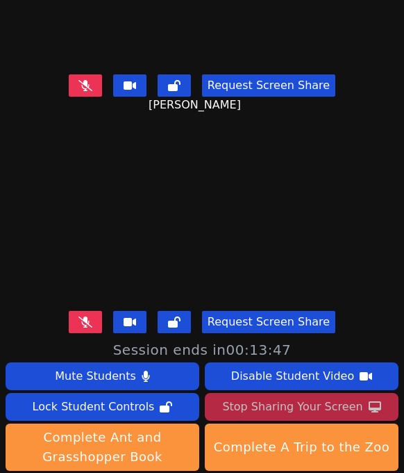
scroll to position [256, 0]
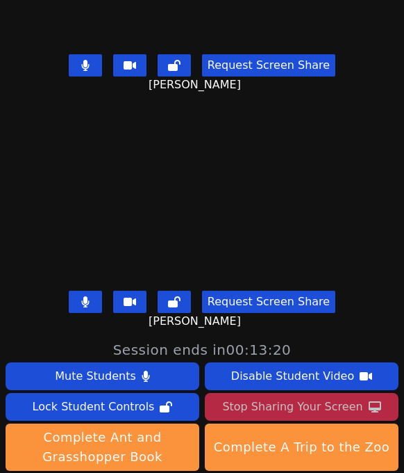
click at [99, 54] on button at bounding box center [85, 65] width 33 height 22
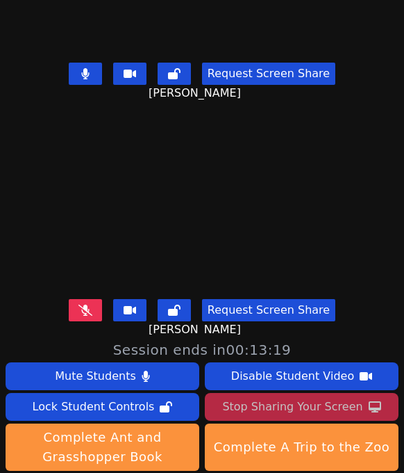
scroll to position [0, 0]
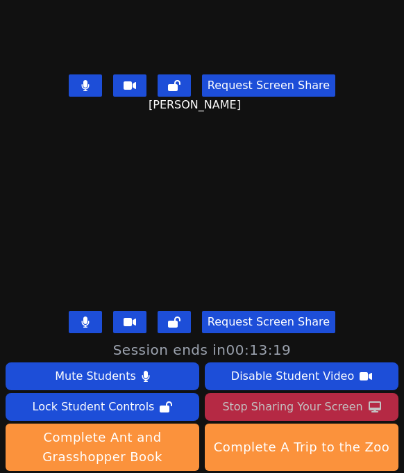
click at [101, 73] on div "Request Screen Share [PERSON_NAME]" at bounding box center [202, 94] width 404 height 50
click at [101, 79] on video at bounding box center [202, 190] width 208 height 227
click at [101, 74] on button at bounding box center [85, 85] width 33 height 22
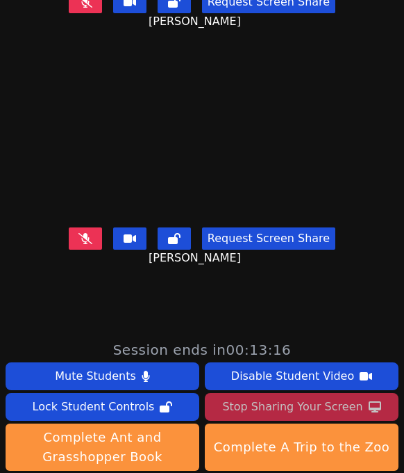
scroll to position [256, 0]
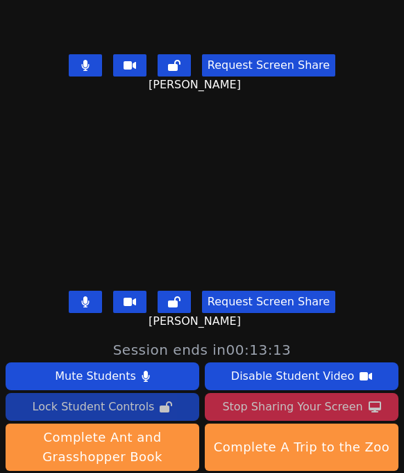
click at [71, 402] on div "Lock Student Controls" at bounding box center [94, 406] width 122 height 22
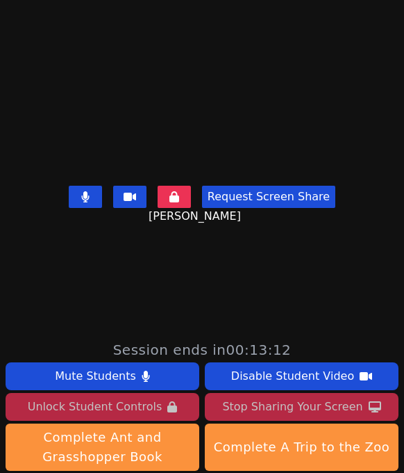
scroll to position [97, 0]
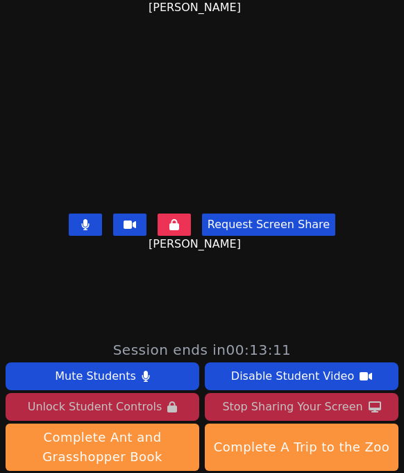
click at [101, 215] on button at bounding box center [85, 224] width 33 height 22
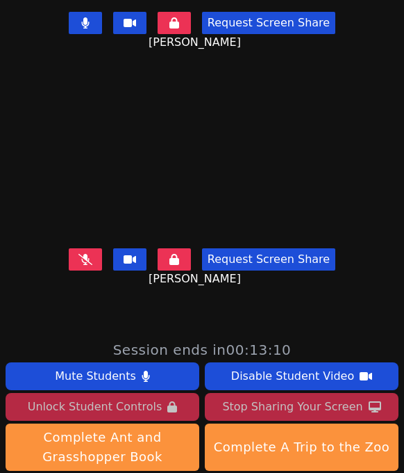
scroll to position [0, 0]
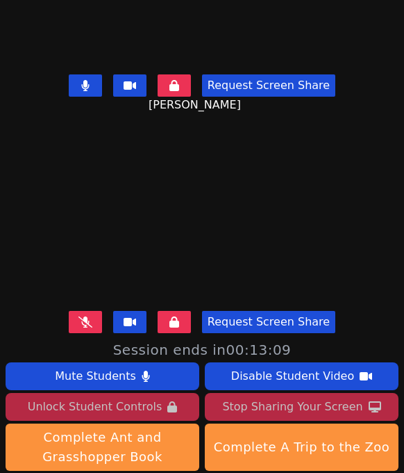
click at [92, 73] on div "Request Screen Share [PERSON_NAME]" at bounding box center [202, 94] width 404 height 50
click at [92, 74] on button at bounding box center [85, 85] width 33 height 22
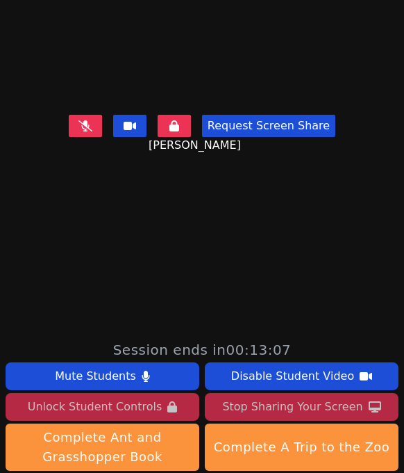
scroll to position [256, 0]
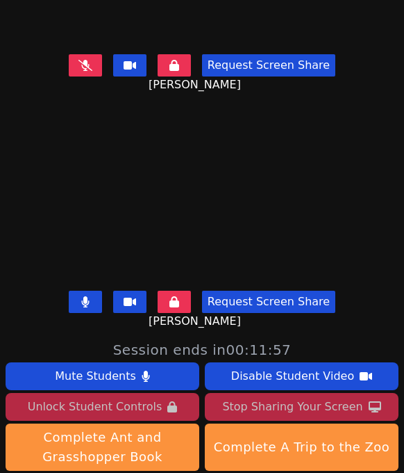
click at [97, 295] on button at bounding box center [85, 301] width 33 height 22
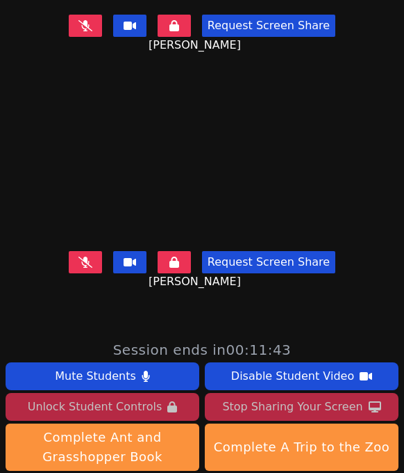
scroll to position [21, 0]
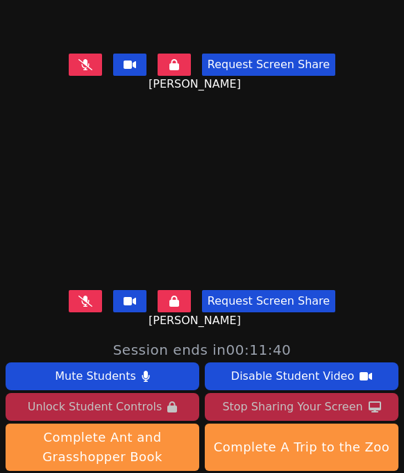
click at [91, 291] on button at bounding box center [85, 301] width 33 height 22
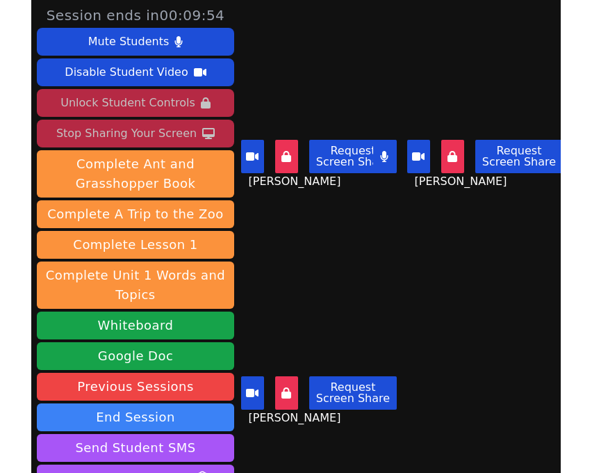
scroll to position [0, 0]
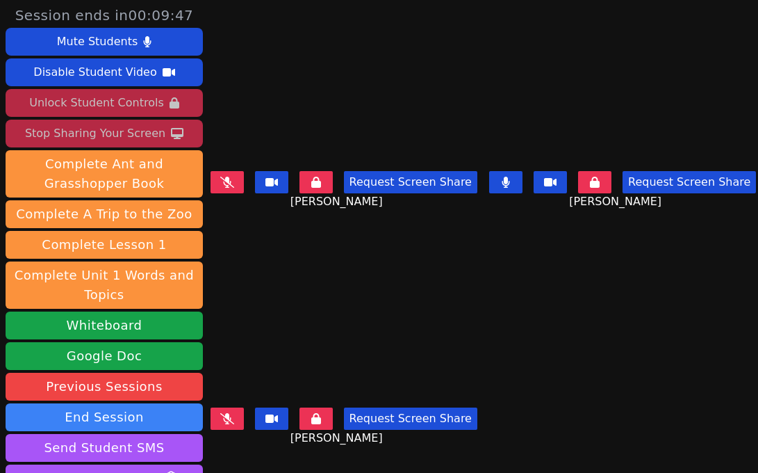
click at [498, 186] on button at bounding box center [505, 182] width 33 height 22
click at [231, 174] on button at bounding box center [227, 182] width 33 height 22
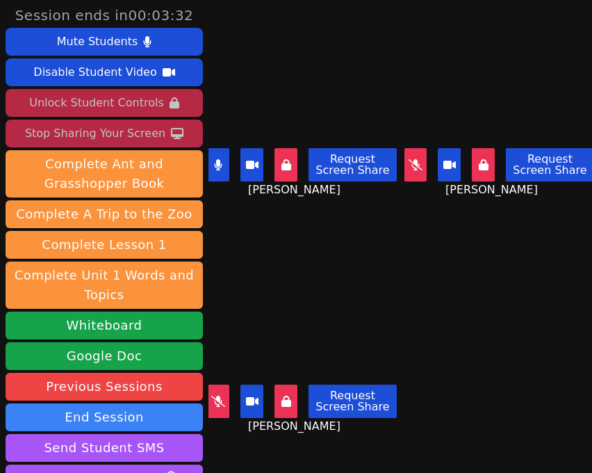
click at [417, 172] on button at bounding box center [415, 164] width 23 height 33
click at [222, 399] on icon at bounding box center [218, 400] width 14 height 11
click at [411, 170] on button at bounding box center [415, 164] width 23 height 33
click at [215, 172] on button at bounding box center [218, 164] width 23 height 33
click at [217, 416] on button at bounding box center [218, 400] width 23 height 33
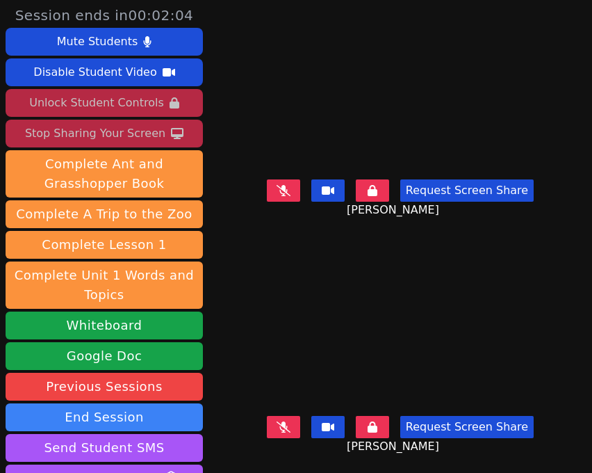
click at [591, 166] on div "Session ends in 00:02:04 Mute Students Disable Student Video Unlock Student Con…" at bounding box center [296, 236] width 592 height 473
click at [297, 426] on button at bounding box center [283, 427] width 33 height 22
click at [290, 193] on icon at bounding box center [284, 190] width 14 height 11
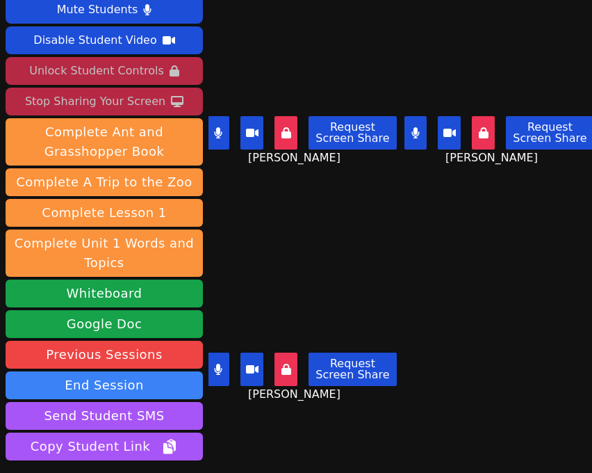
scroll to position [17, 0]
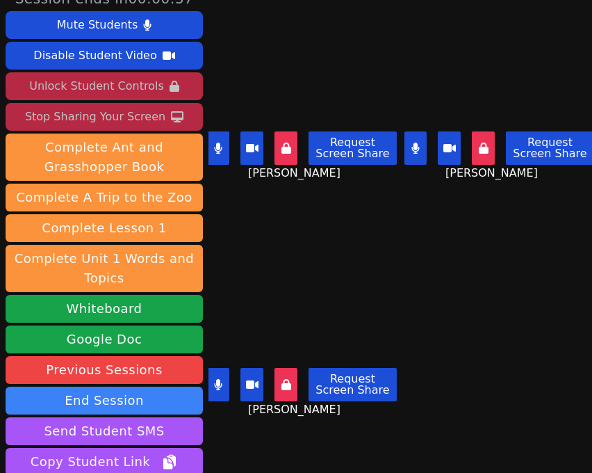
click at [223, 395] on button at bounding box center [218, 384] width 23 height 33
click at [223, 156] on button at bounding box center [218, 147] width 23 height 33
click at [420, 145] on icon at bounding box center [415, 147] width 8 height 11
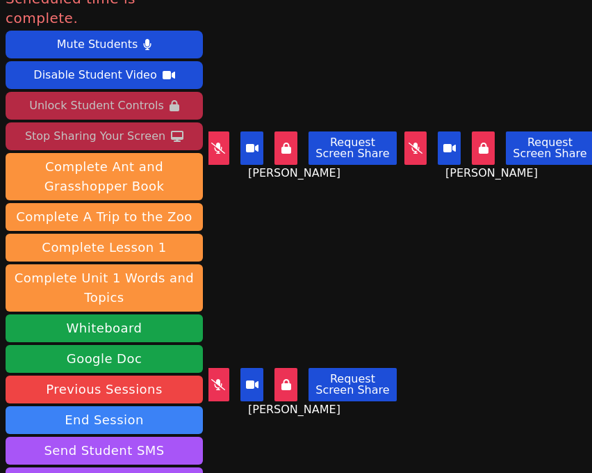
click at [220, 376] on button at bounding box center [218, 384] width 23 height 33
click at [225, 149] on icon at bounding box center [218, 147] width 14 height 11
click at [410, 147] on icon at bounding box center [416, 147] width 14 height 11
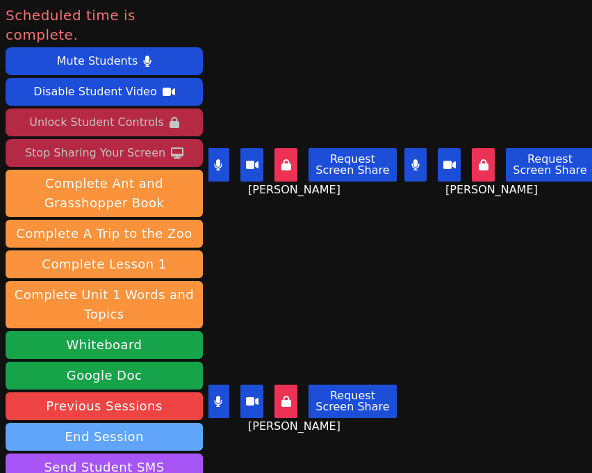
click at [121, 423] on button "End Session" at bounding box center [104, 437] width 197 height 28
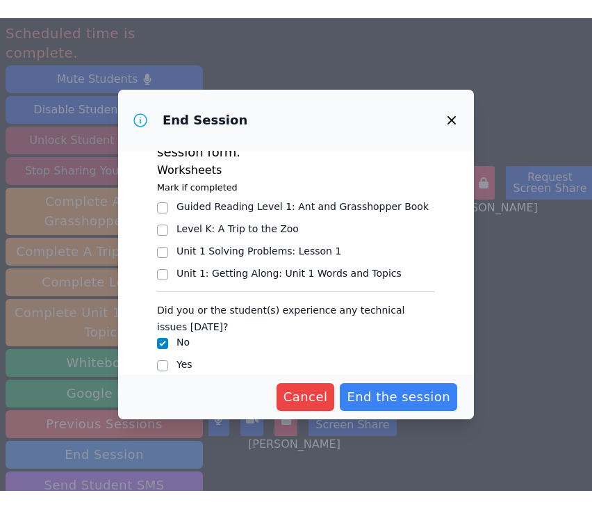
scroll to position [58, 0]
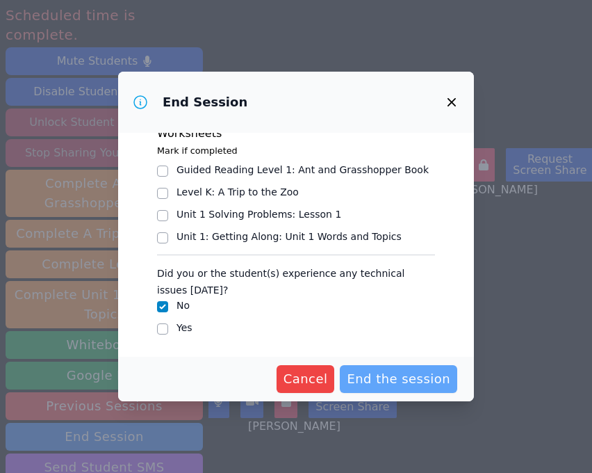
click at [407, 372] on span "End the session" at bounding box center [399, 378] width 104 height 19
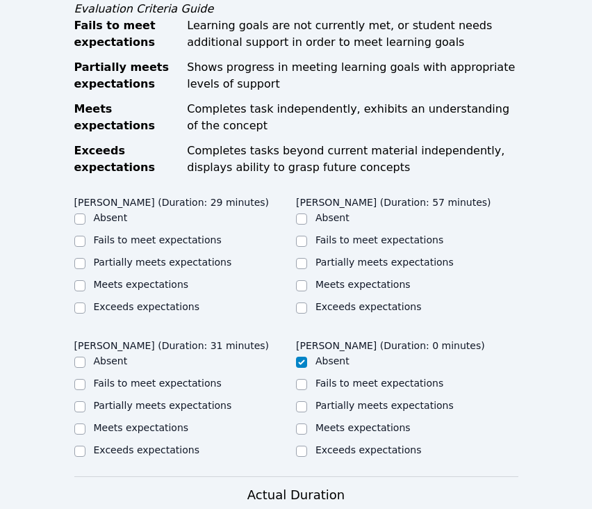
scroll to position [724, 0]
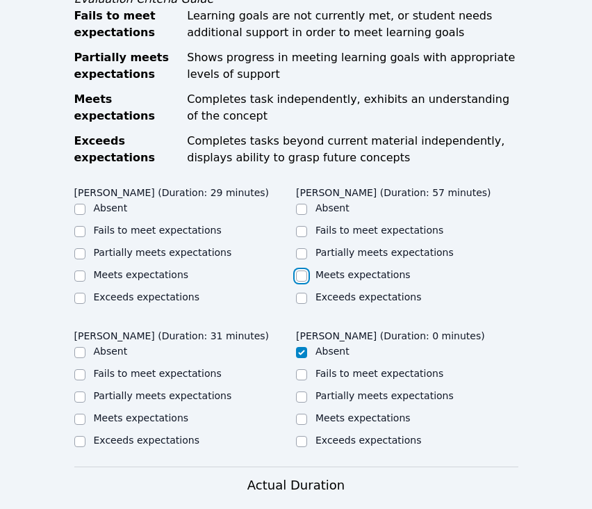
click at [302, 275] on input "Meets expectations" at bounding box center [301, 275] width 11 height 11
checkbox input "true"
click at [167, 277] on label "Meets expectations" at bounding box center [141, 274] width 95 height 11
click at [85, 277] on input "Meets expectations" at bounding box center [79, 275] width 11 height 11
checkbox input "true"
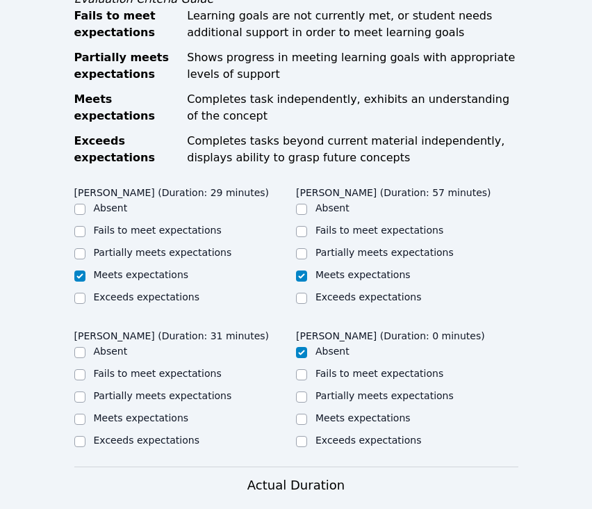
click at [162, 395] on label "Partially meets expectations" at bounding box center [163, 395] width 138 height 11
click at [85, 395] on input "Partially meets expectations" at bounding box center [79, 396] width 11 height 11
checkbox input "true"
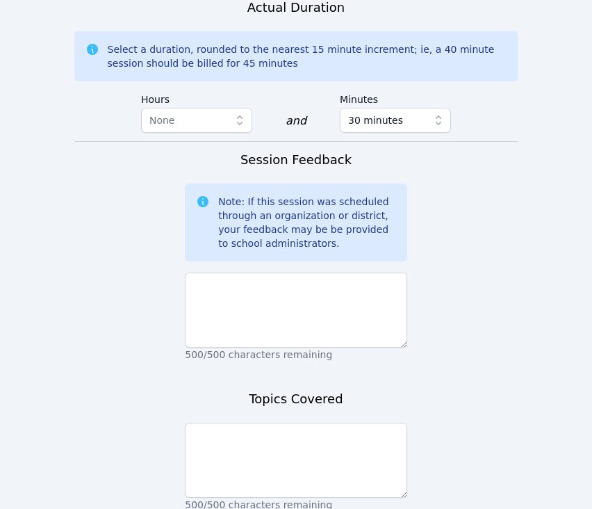
scroll to position [1213, 0]
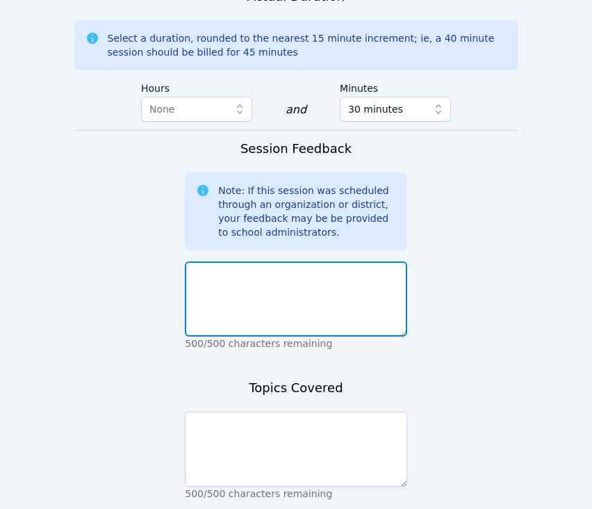
click at [243, 320] on textarea at bounding box center [296, 298] width 222 height 75
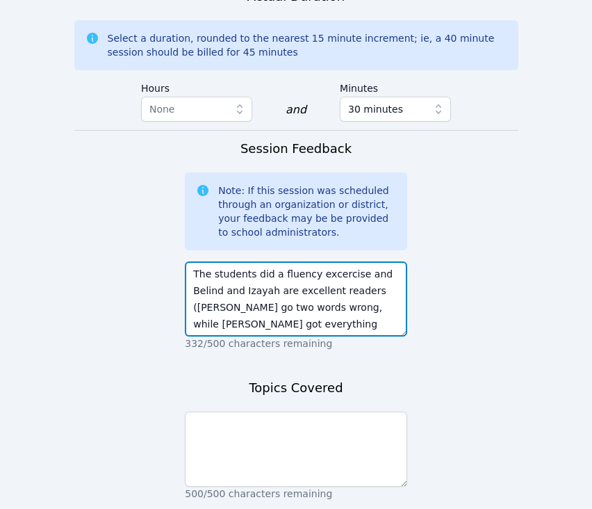
scroll to position [10, 0]
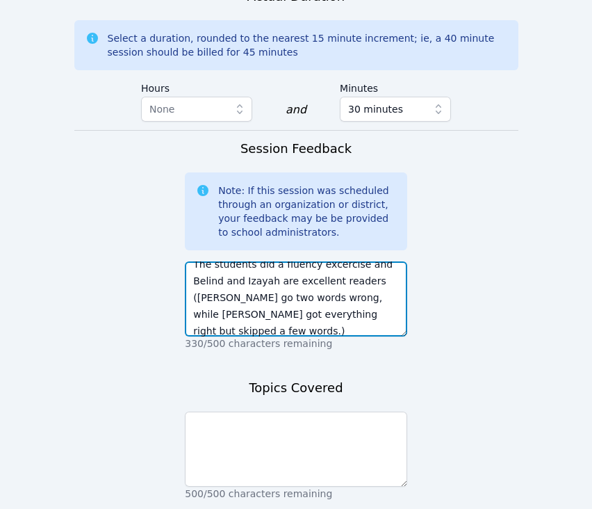
click at [248, 332] on textarea "The students did a fluency excercise and Belind and Izayah are excellent reader…" at bounding box center [296, 298] width 222 height 75
paste textarea "[PERSON_NAME], only knows sight words "is" and "at" and needs help putting toge…"
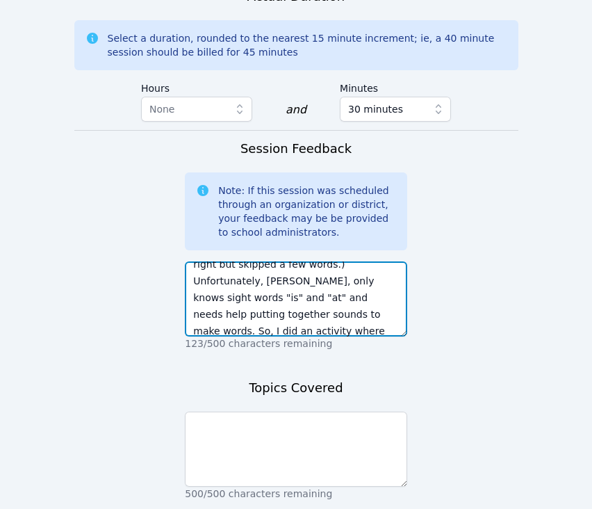
scroll to position [93, 0]
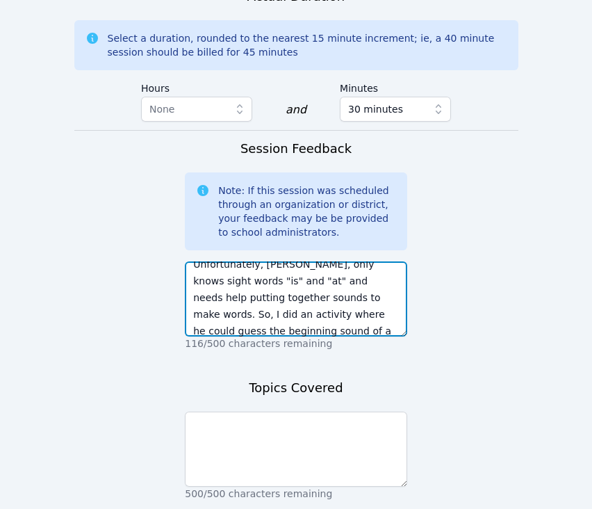
click at [342, 328] on textarea "The students did a fluency excercise and Belind and Izayah are excellent reader…" at bounding box center [296, 298] width 222 height 75
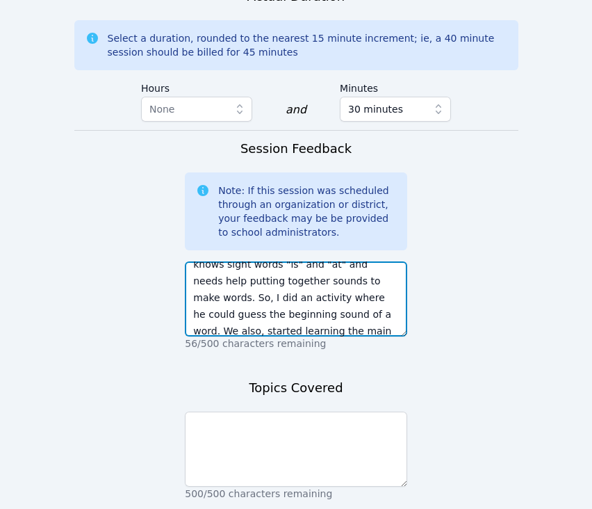
paste textarea "completed a fluency exercise [DATE]. [PERSON_NAME] and [PERSON_NAME] are excell…"
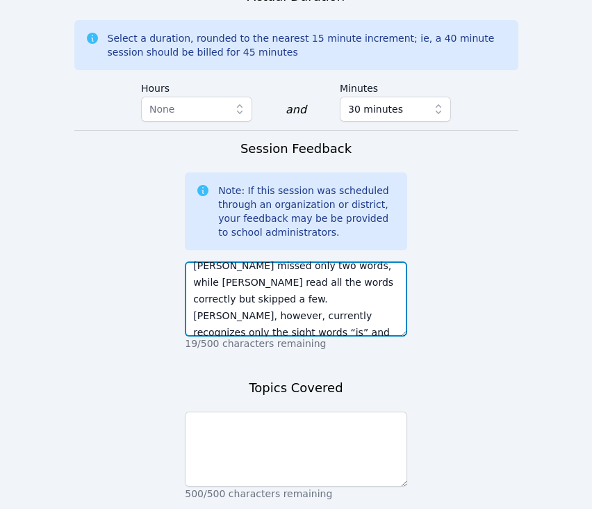
scroll to position [60, 0]
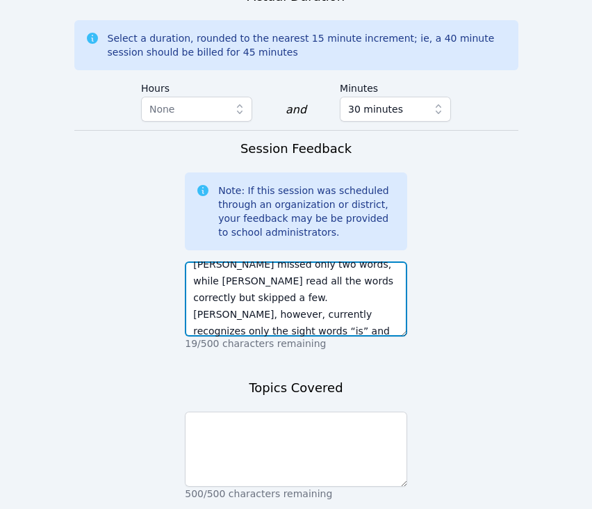
click at [241, 330] on textarea "The students completed a fluency exercise [DATE]. [PERSON_NAME] and [PERSON_NAM…" at bounding box center [296, 298] width 222 height 75
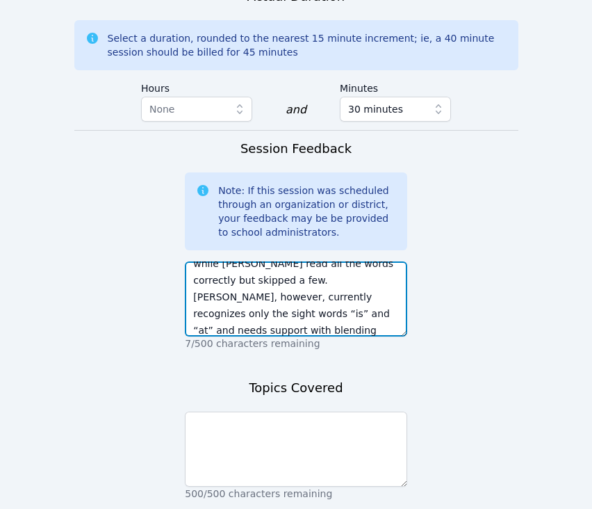
scroll to position [79, 0]
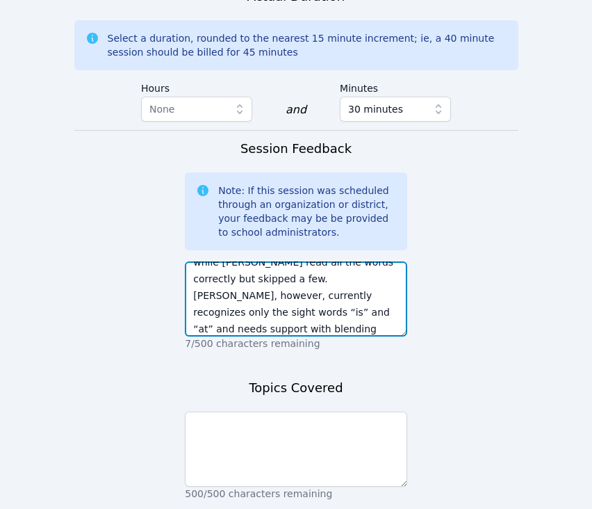
click at [283, 310] on textarea "The students completed a fluency exercise [DATE]. [PERSON_NAME] and [PERSON_NAM…" at bounding box center [296, 298] width 222 height 75
click at [309, 312] on textarea "The students completed a fluency exercise [DATE]. [PERSON_NAME] and [PERSON_NAM…" at bounding box center [296, 298] width 222 height 75
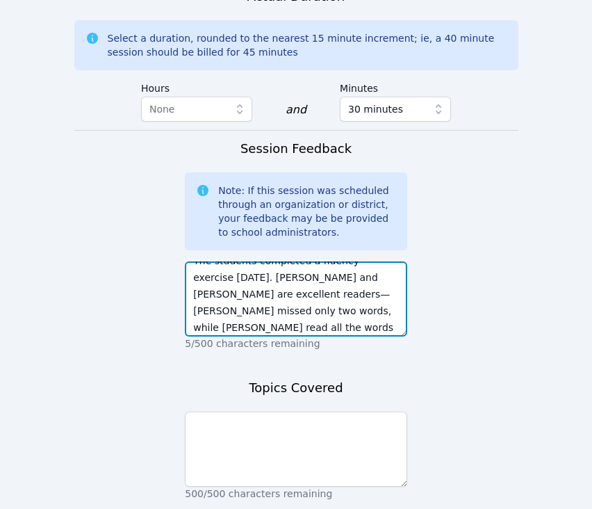
scroll to position [0, 0]
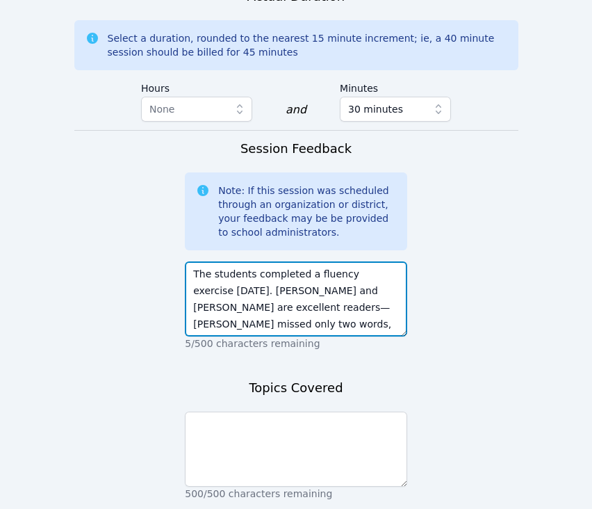
drag, startPoint x: 363, startPoint y: 290, endPoint x: 326, endPoint y: 290, distance: 36.8
click at [326, 290] on textarea "The students completed a fluency exercise [DATE]. [PERSON_NAME] and [PERSON_NAM…" at bounding box center [296, 298] width 222 height 75
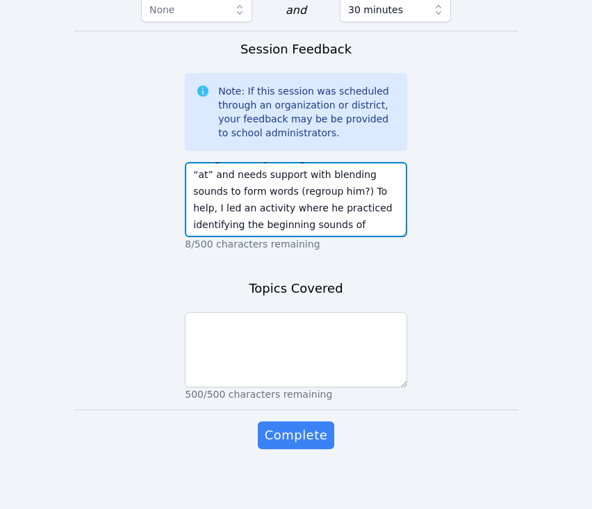
scroll to position [1319, 0]
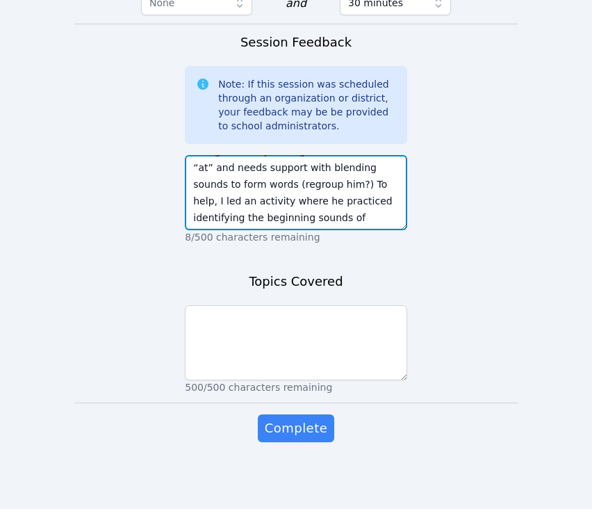
type textarea "The students completed a fluency exercise [DATE]. [PERSON_NAME] and [PERSON_NAM…"
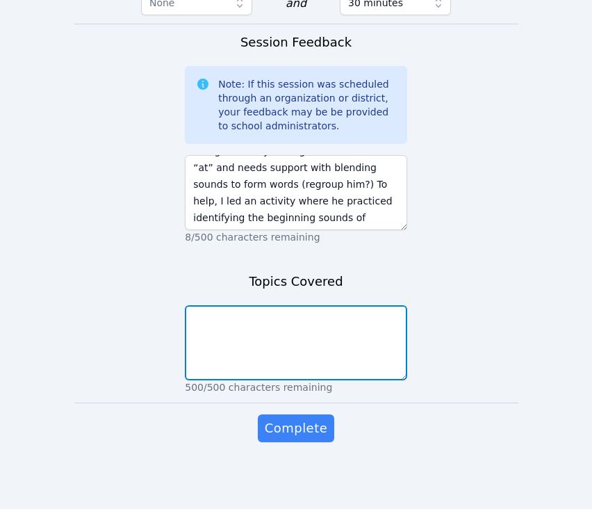
click at [297, 361] on textarea at bounding box center [296, 342] width 222 height 75
click at [318, 319] on textarea "Beginning Blends, Reading Bluency" at bounding box center [296, 342] width 222 height 75
click at [375, 319] on textarea "Beginning Blends, Reading Fluency" at bounding box center [296, 342] width 222 height 75
click at [275, 320] on textarea "Beginning Blends, Reading Fluency" at bounding box center [296, 342] width 222 height 75
type textarea "Beginning Blends and Reading Fluency"
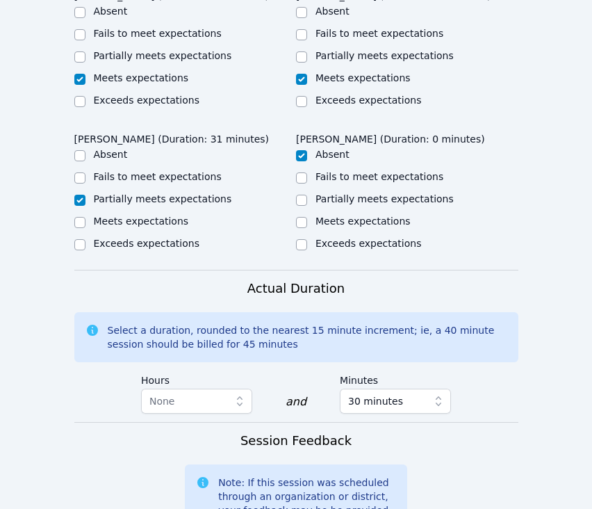
scroll to position [884, 0]
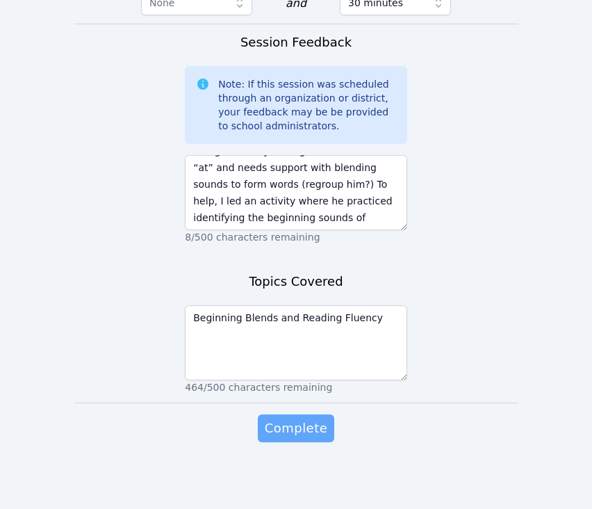
click at [316, 420] on span "Complete" at bounding box center [296, 427] width 63 height 19
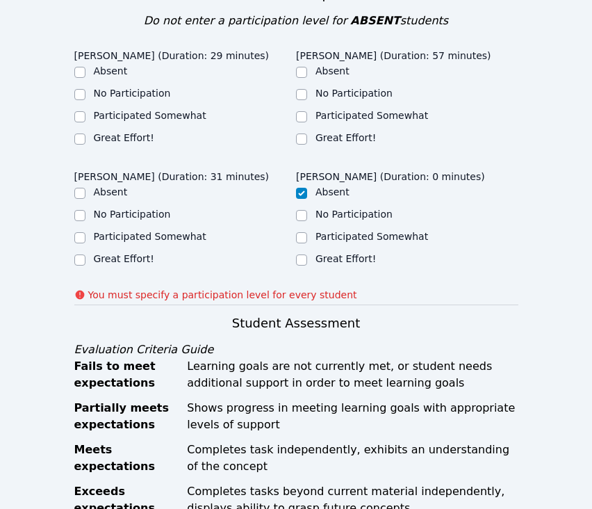
scroll to position [276, 0]
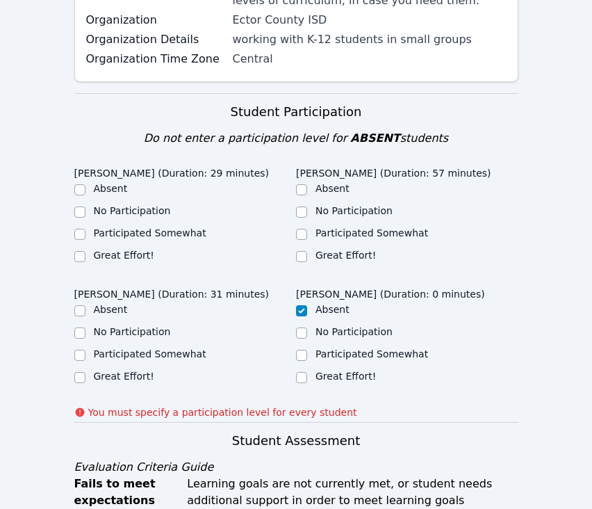
click at [313, 251] on div "Great Effort!" at bounding box center [407, 256] width 222 height 17
click at [313, 257] on div "Great Effort!" at bounding box center [407, 256] width 222 height 17
click at [126, 259] on label "Great Effort!" at bounding box center [124, 254] width 60 height 11
click at [85, 259] on input "Great Effort!" at bounding box center [79, 256] width 11 height 11
checkbox input "true"
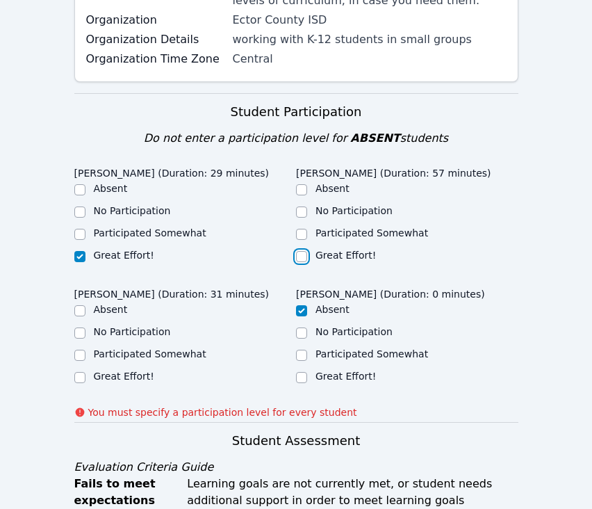
click at [304, 259] on input "Great Effort!" at bounding box center [301, 256] width 11 height 11
checkbox input "true"
click at [123, 376] on label "Great Effort!" at bounding box center [124, 375] width 60 height 11
click at [85, 376] on input "Great Effort!" at bounding box center [79, 377] width 11 height 11
checkbox input "true"
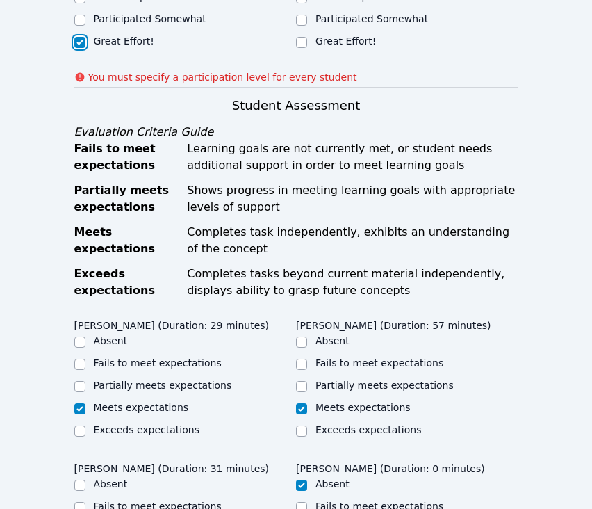
scroll to position [1339, 0]
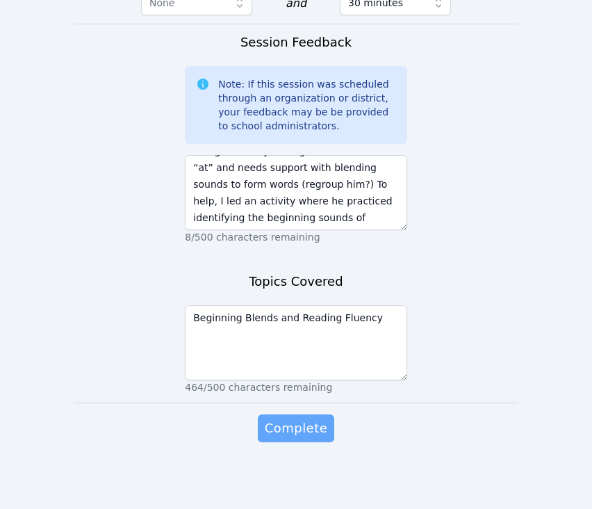
click at [281, 425] on span "Complete" at bounding box center [296, 427] width 63 height 19
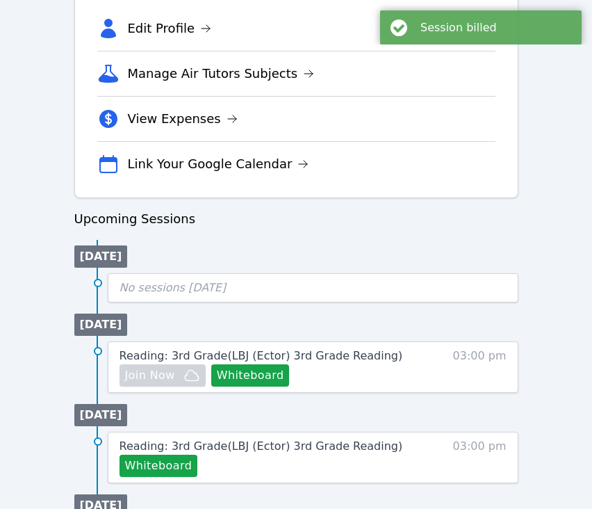
scroll to position [566, 0]
